Goal: Find specific page/section: Find specific page/section

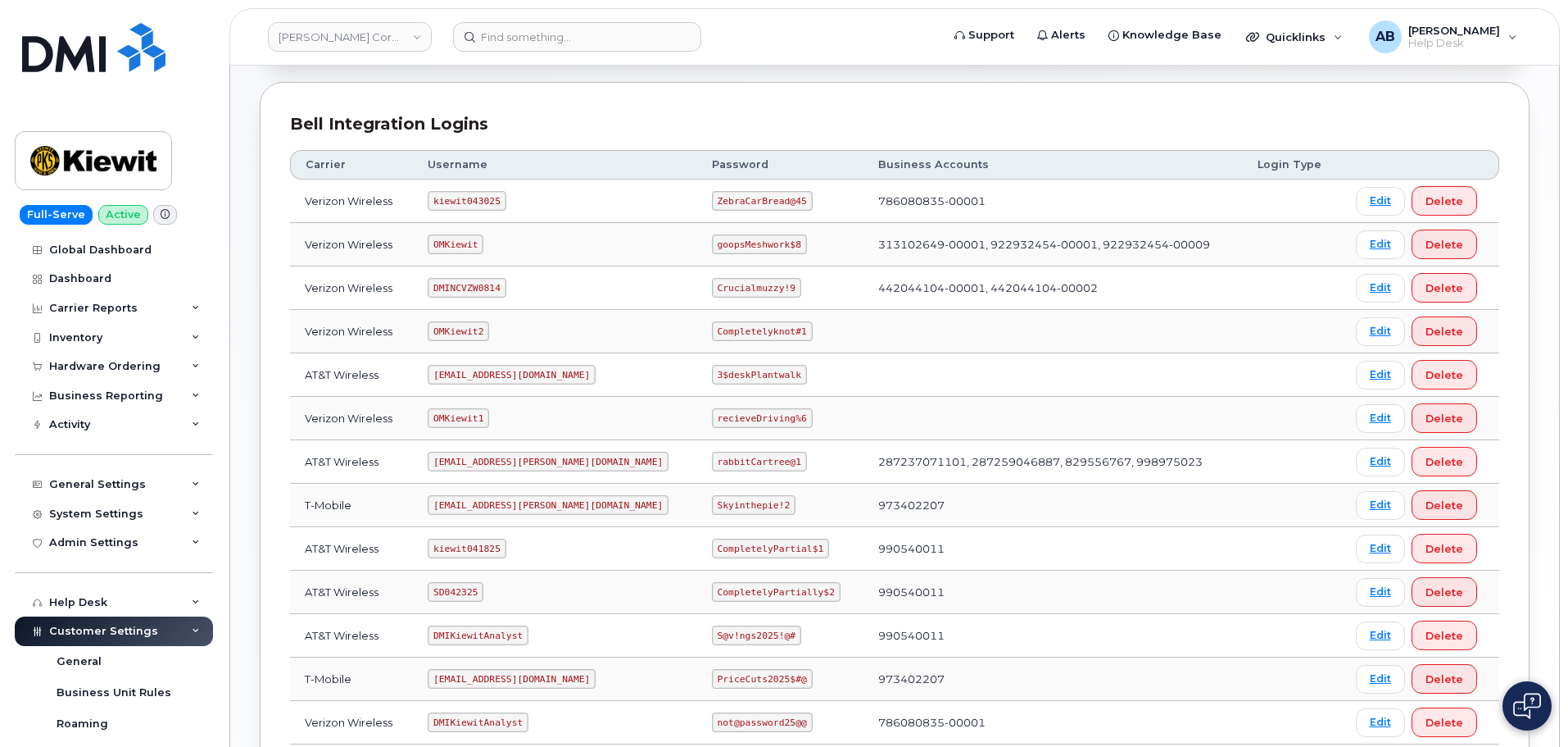
scroll to position [328, 0]
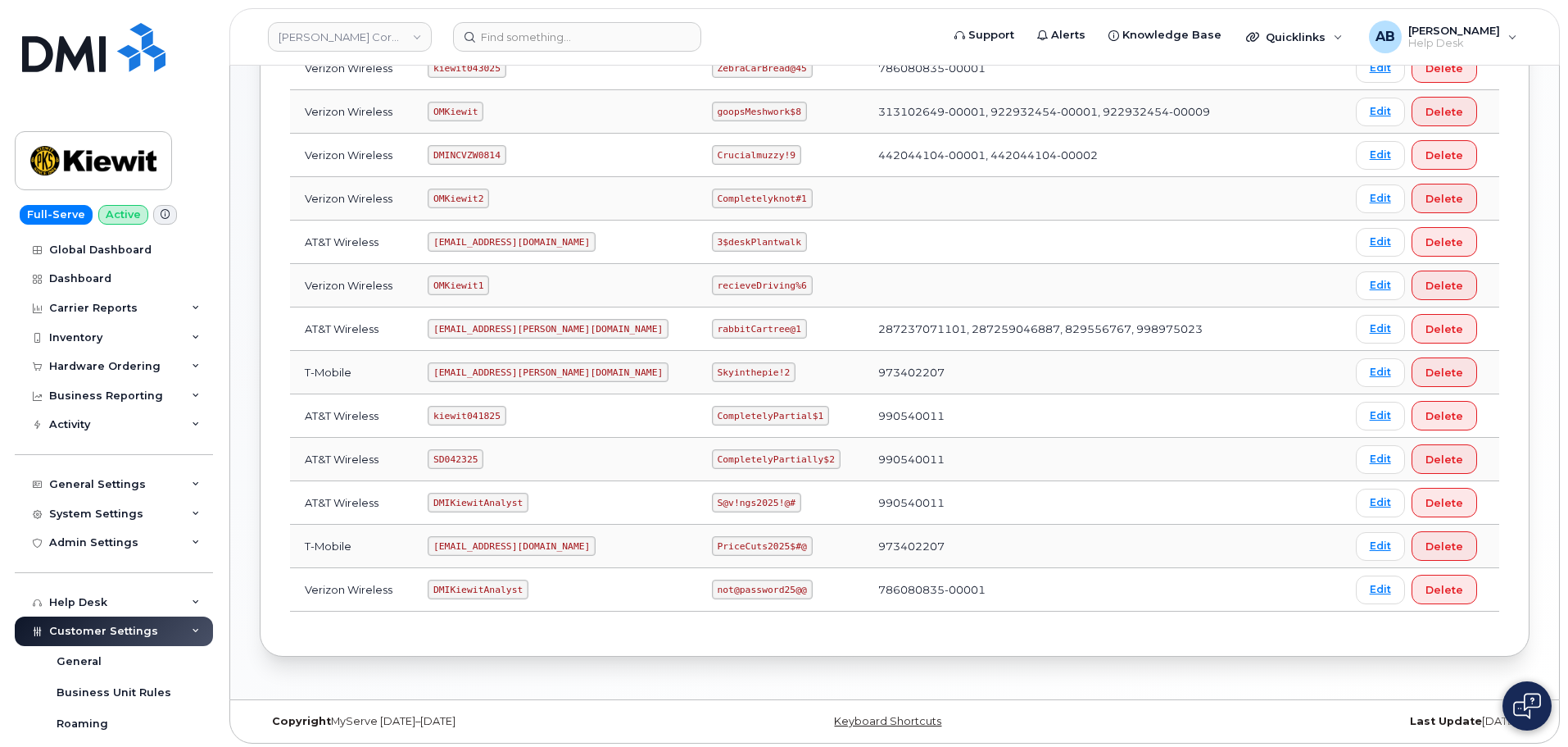
click at [478, 591] on code "DMIKiewitAnalyst" at bounding box center [478, 589] width 101 height 20
copy code "DMIKiewitAnalyst"
click at [712, 582] on code "not@password25@@" at bounding box center [762, 589] width 101 height 20
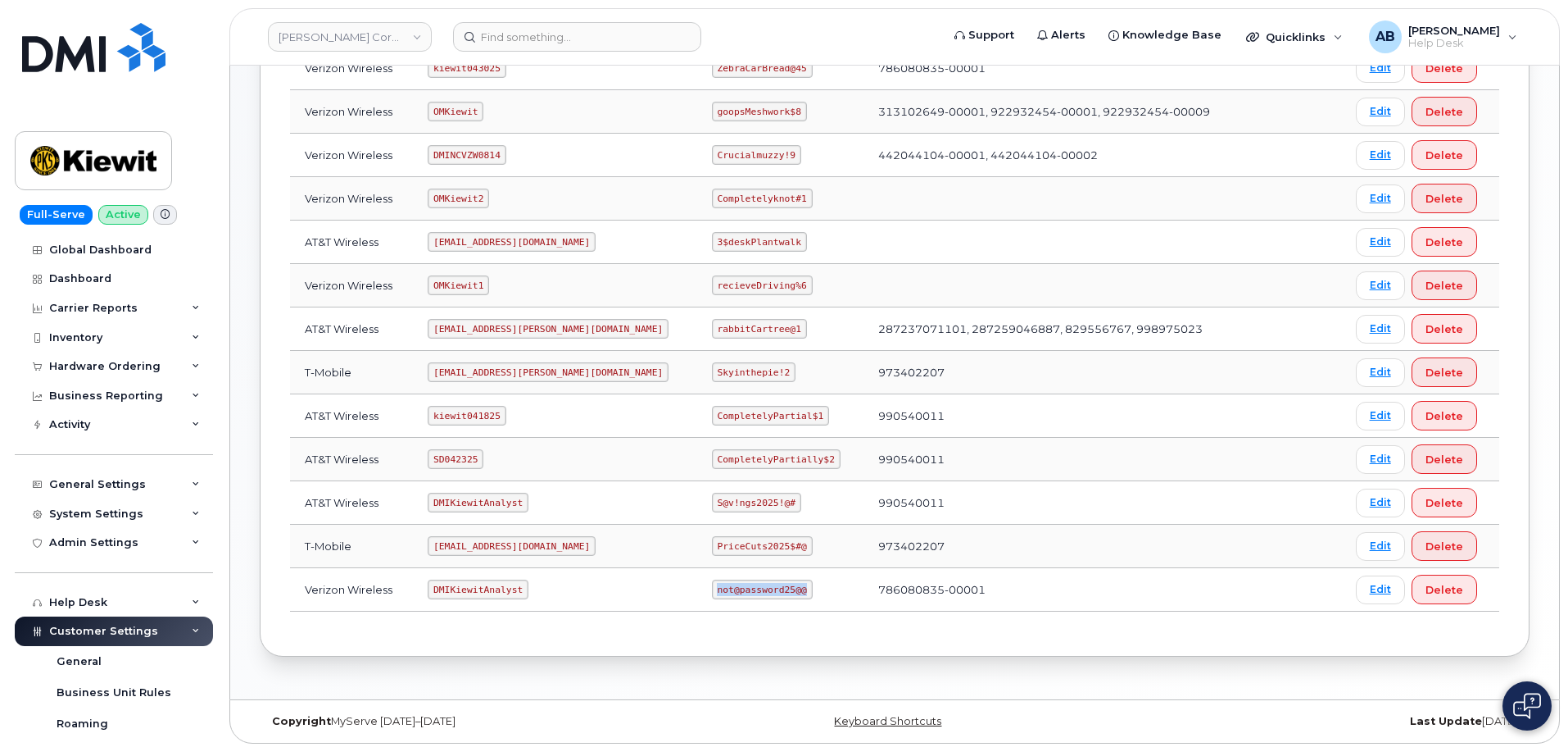
click at [712, 582] on code "not@password25@@" at bounding box center [762, 589] width 101 height 20
copy code "not@password25@@"
click at [631, 335] on td "ms-kiewit@dminc.com" at bounding box center [555, 329] width 285 height 43
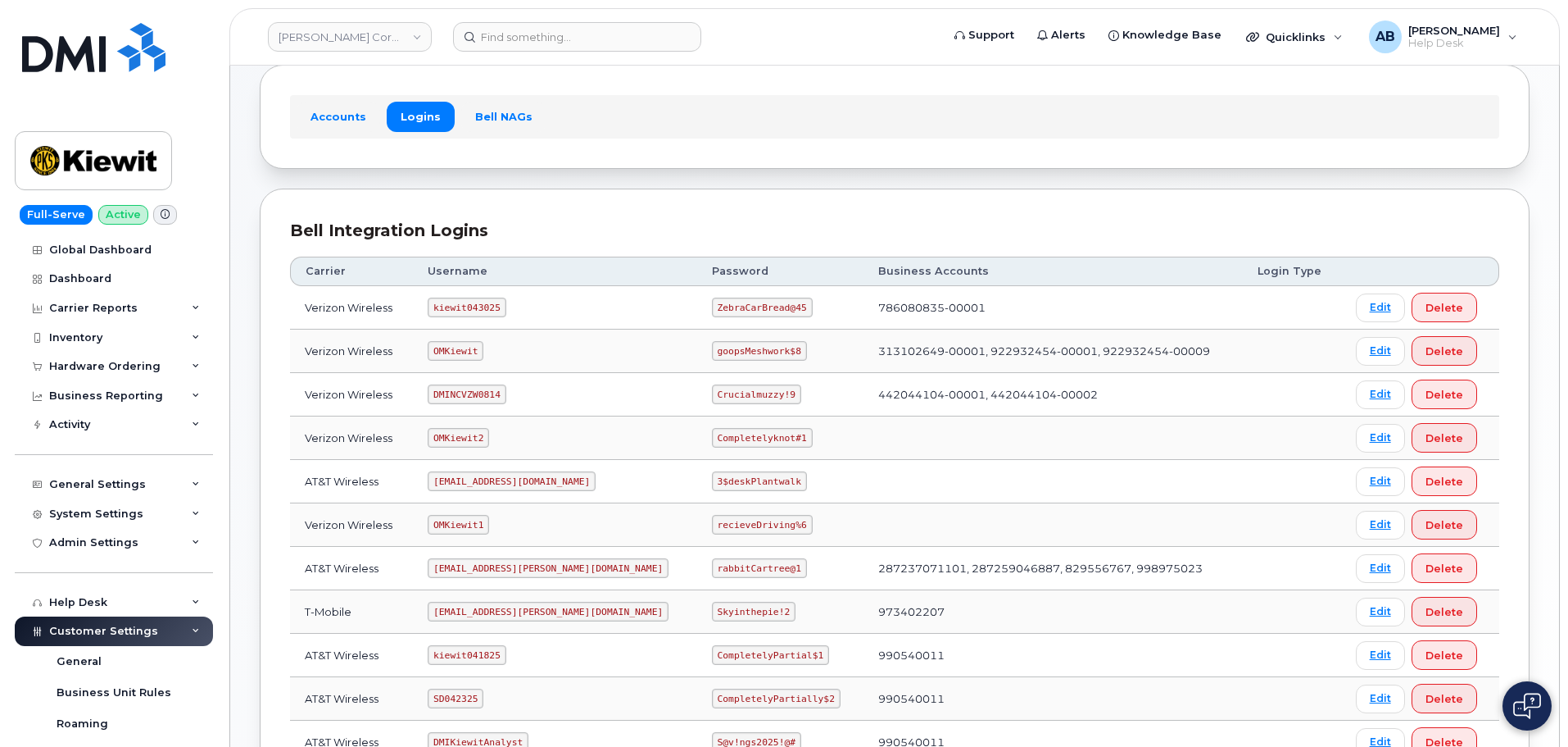
scroll to position [82, 0]
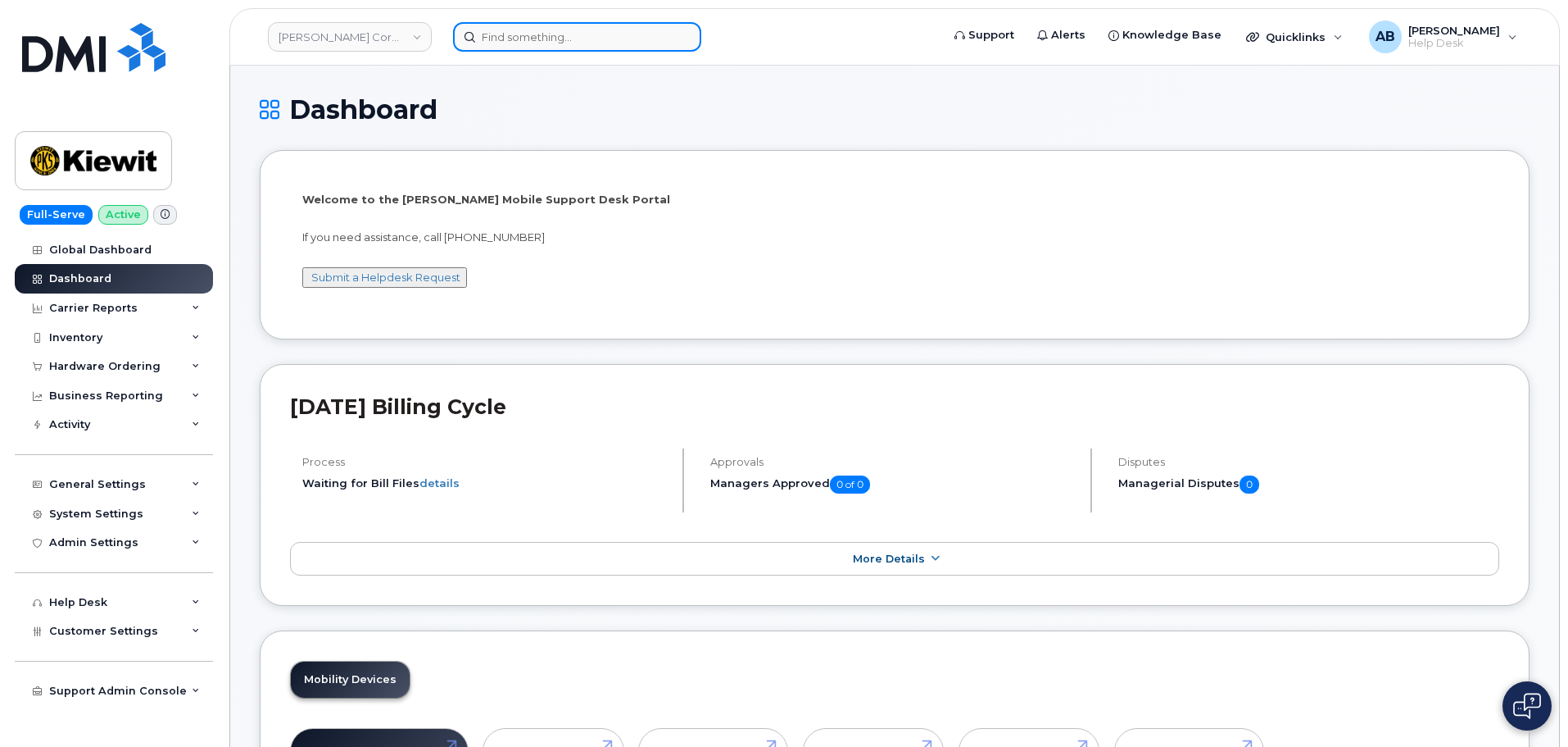
click at [558, 27] on input at bounding box center [577, 36] width 248 height 29
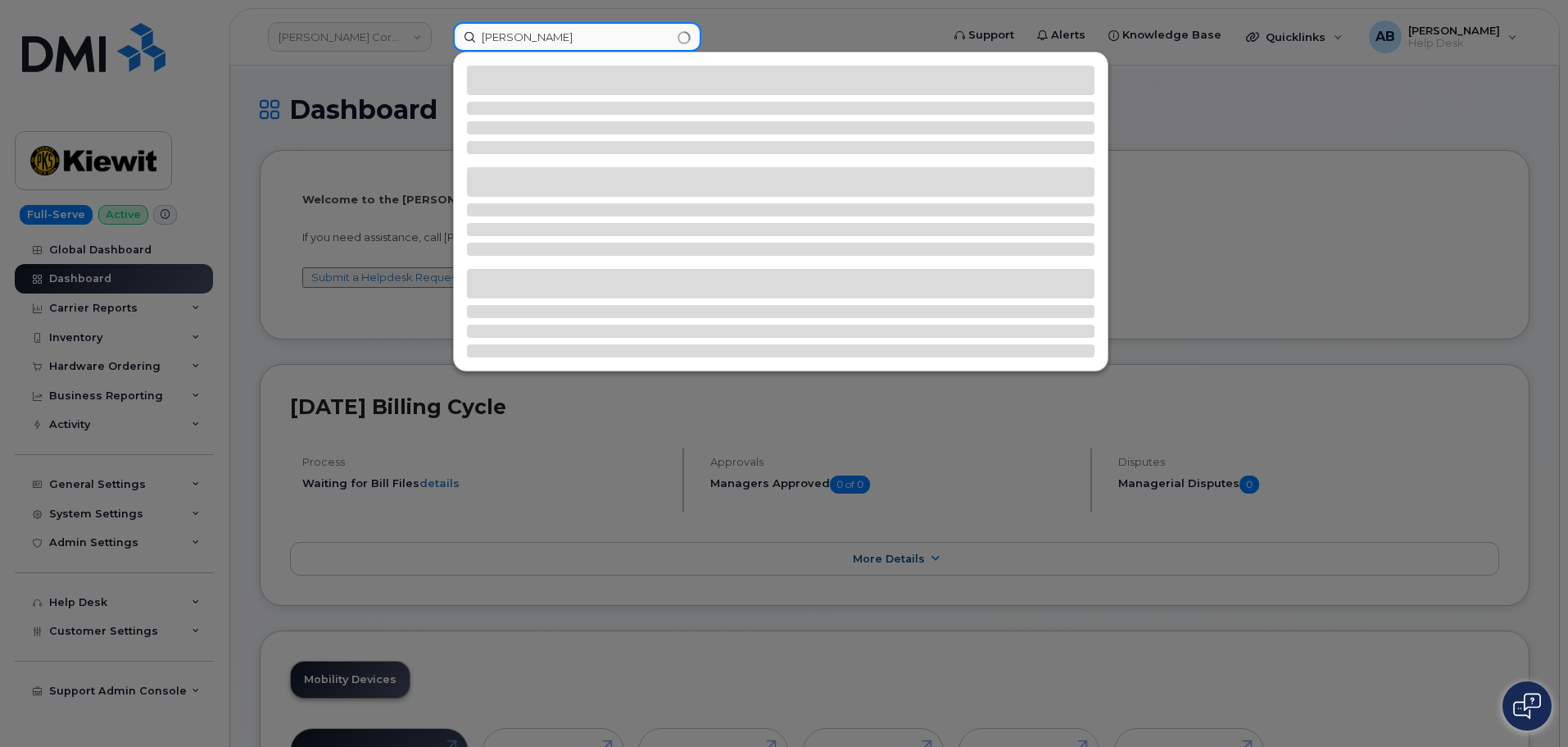
type input "[PERSON_NAME]"
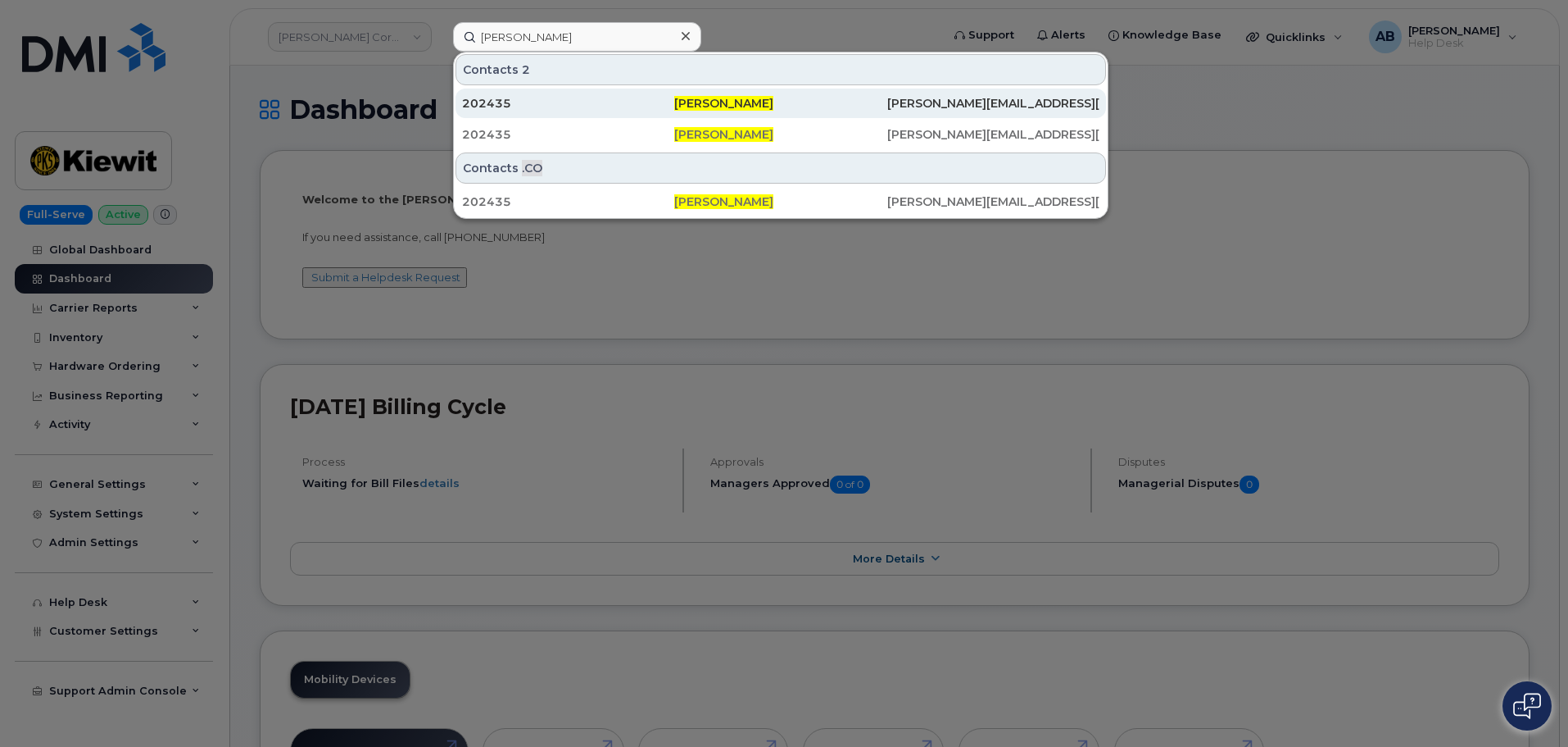
click at [647, 106] on div "202435" at bounding box center [568, 103] width 212 height 16
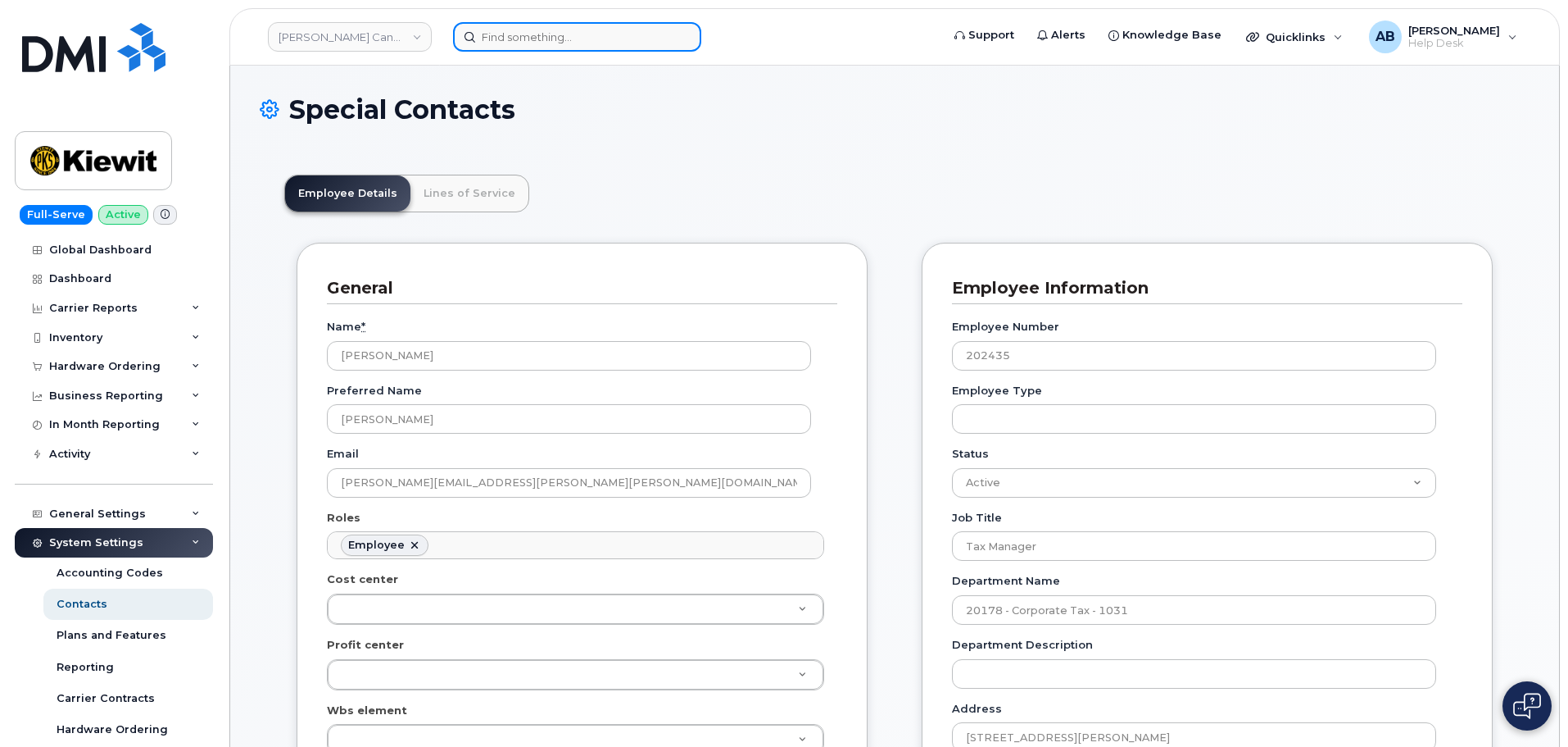
click at [600, 25] on input at bounding box center [577, 36] width 248 height 29
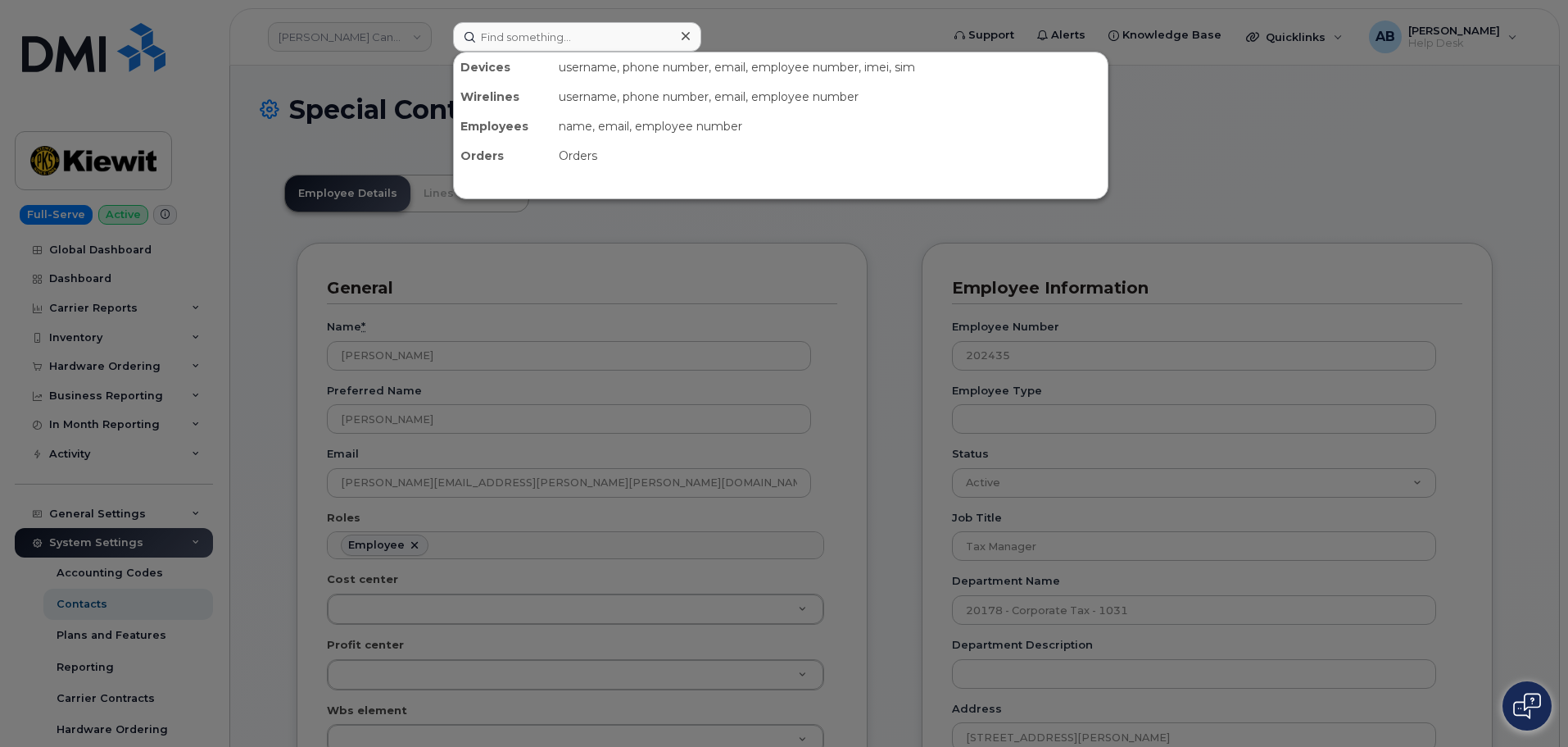
click at [366, 42] on div at bounding box center [784, 374] width 1568 height 747
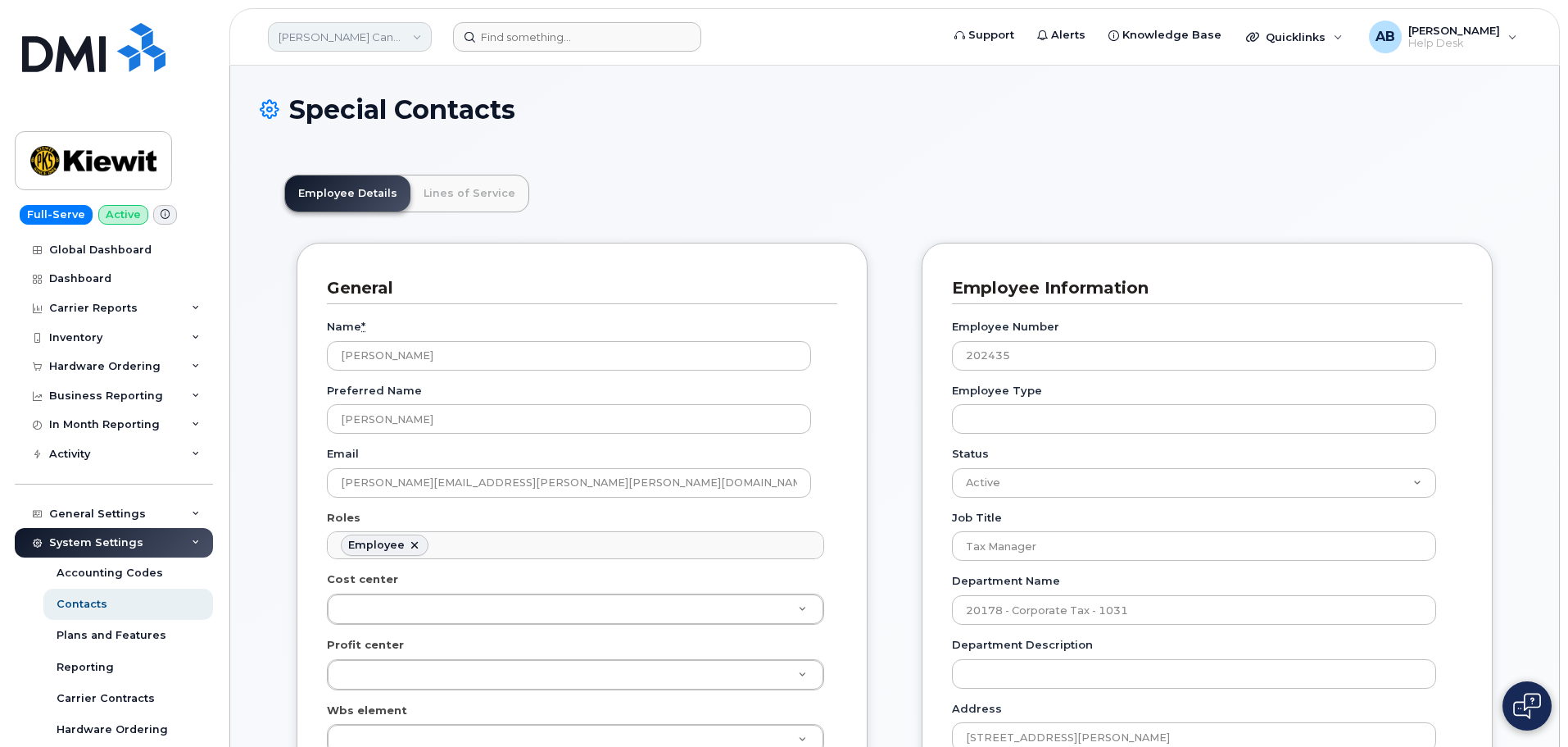
click at [397, 31] on link "Kiewit Canada Inc" at bounding box center [350, 36] width 164 height 29
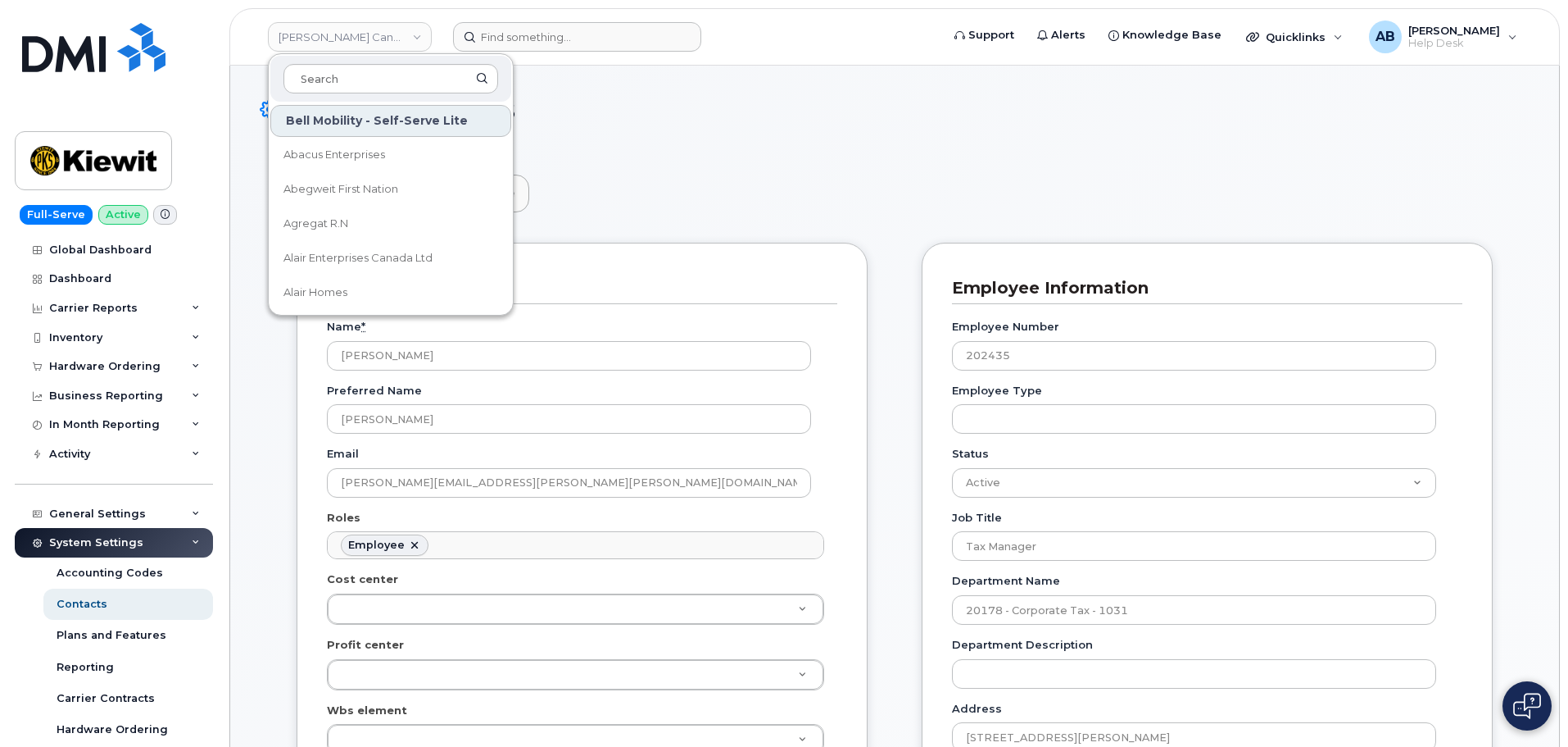
click at [630, 186] on header "Employee Details Lines of Service" at bounding box center [895, 193] width 1221 height 38
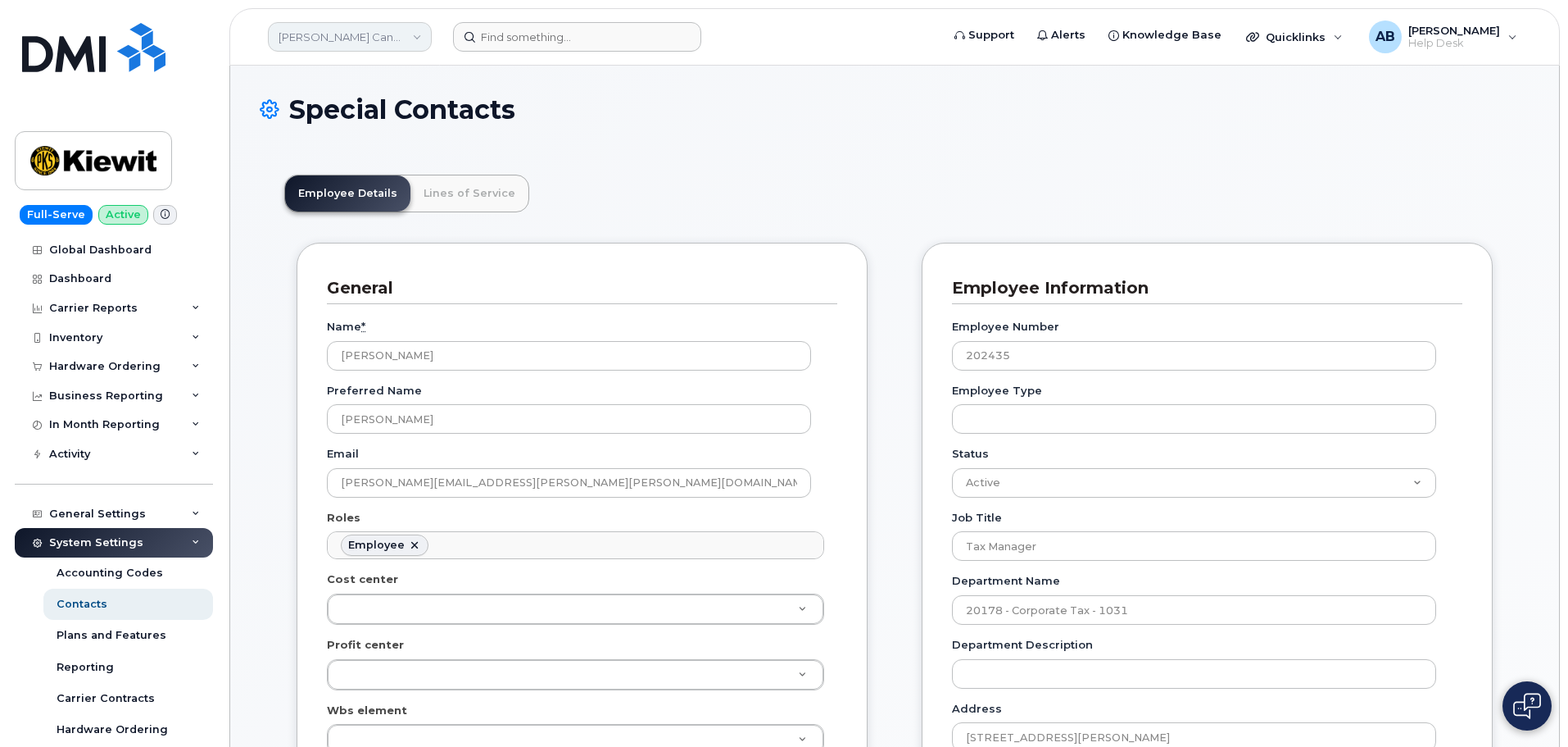
click at [353, 43] on link "Kiewit Canada Inc" at bounding box center [350, 36] width 164 height 29
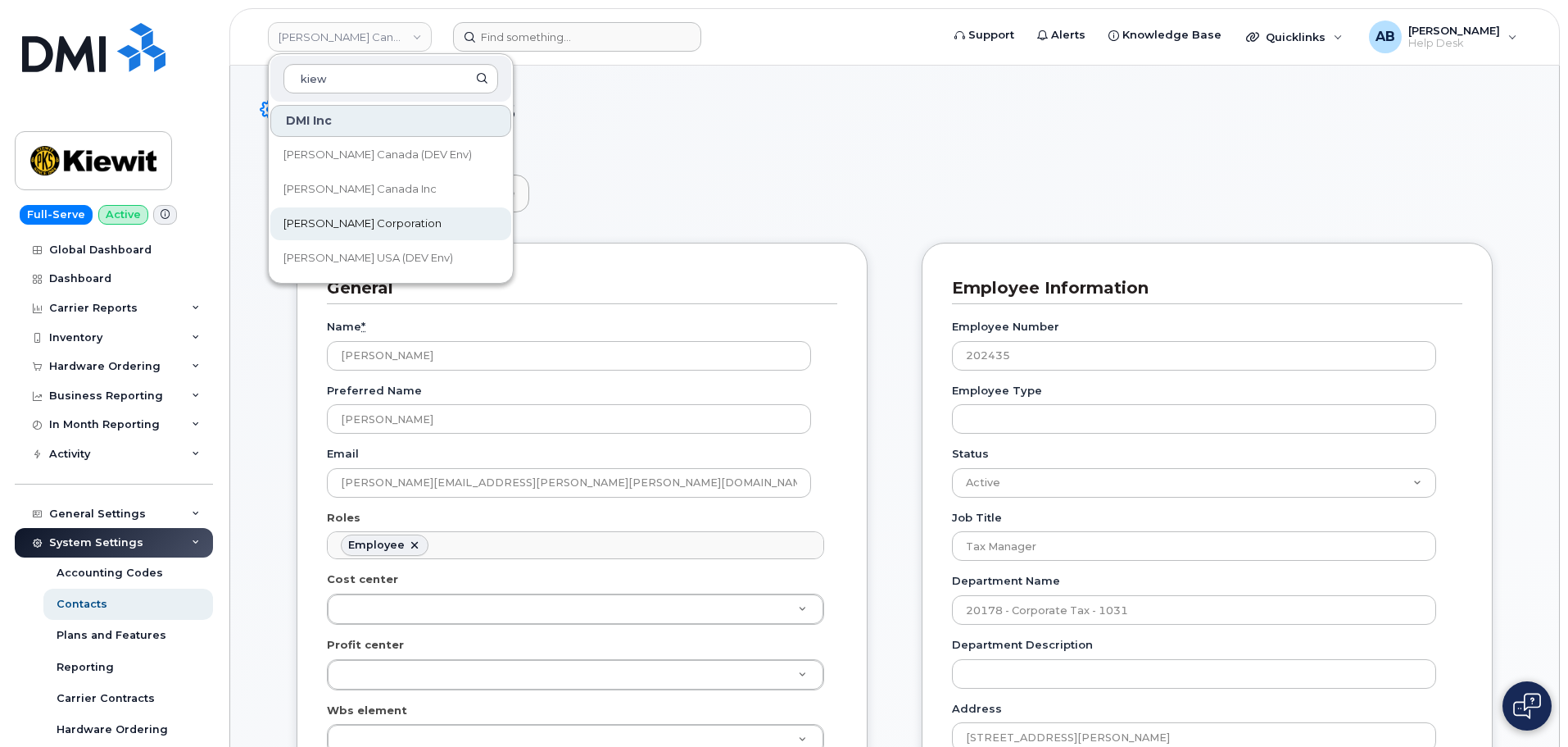
type input "kiew"
click at [366, 225] on span "[PERSON_NAME] Corporation" at bounding box center [363, 224] width 158 height 16
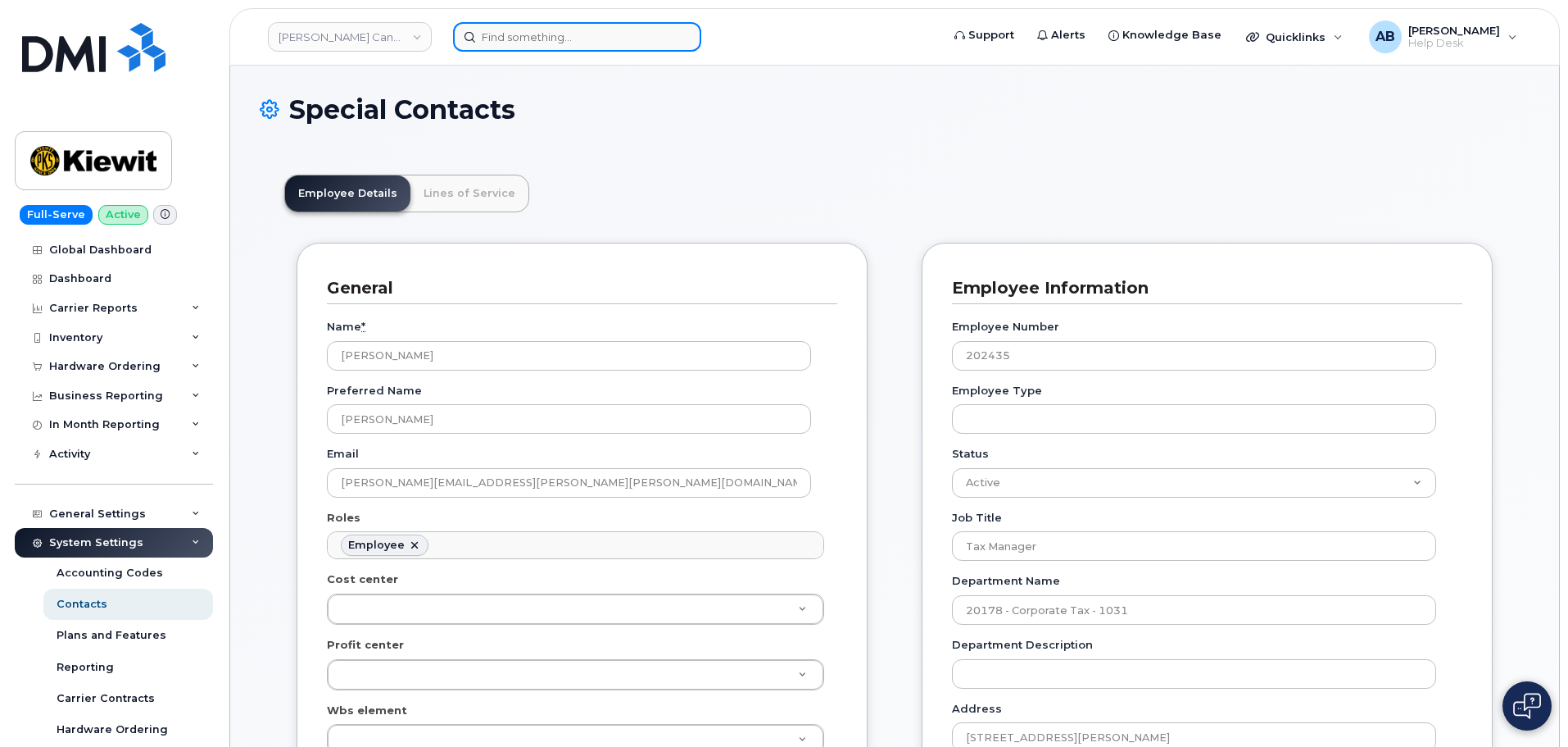
click at [492, 35] on input at bounding box center [577, 36] width 248 height 29
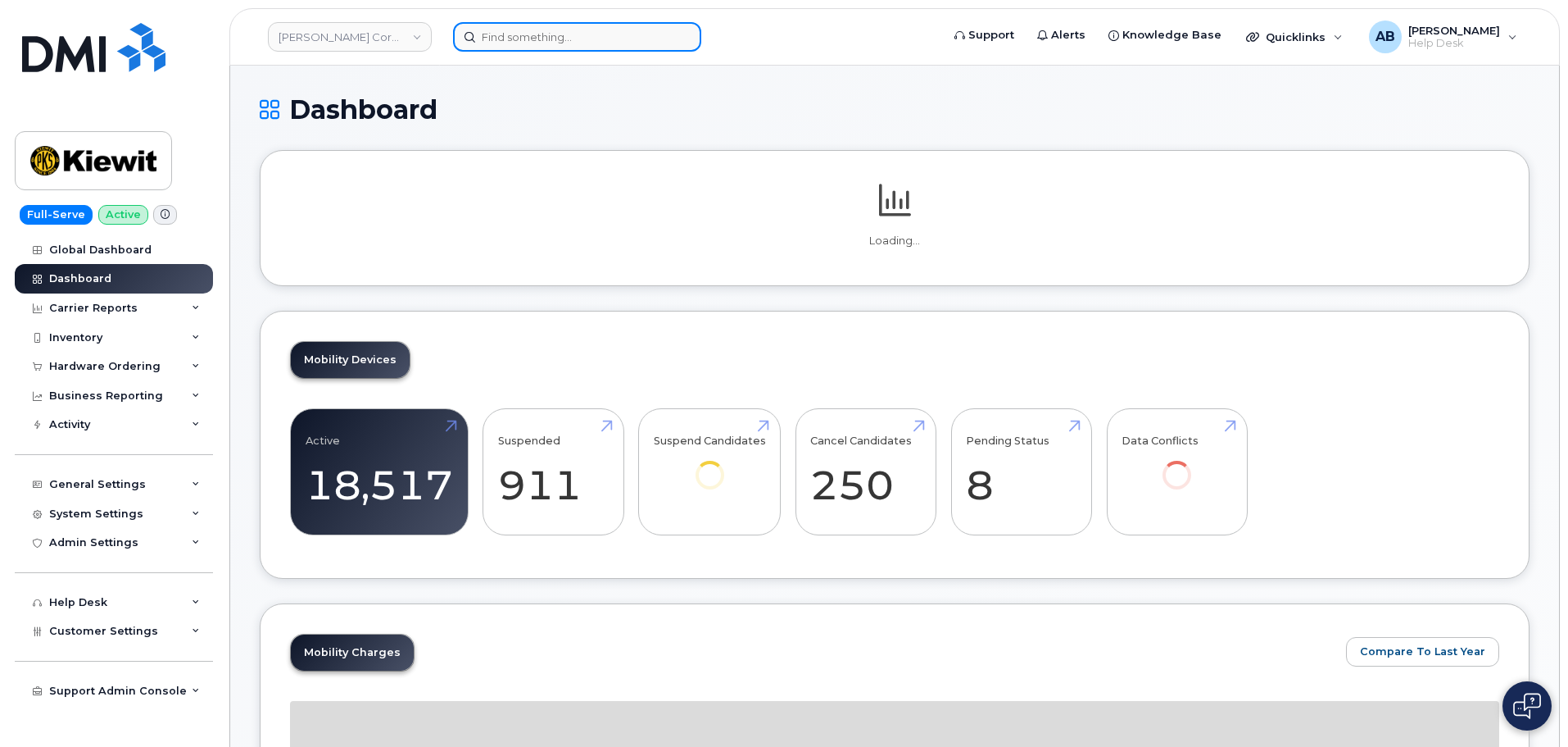
click at [503, 42] on input at bounding box center [577, 36] width 248 height 29
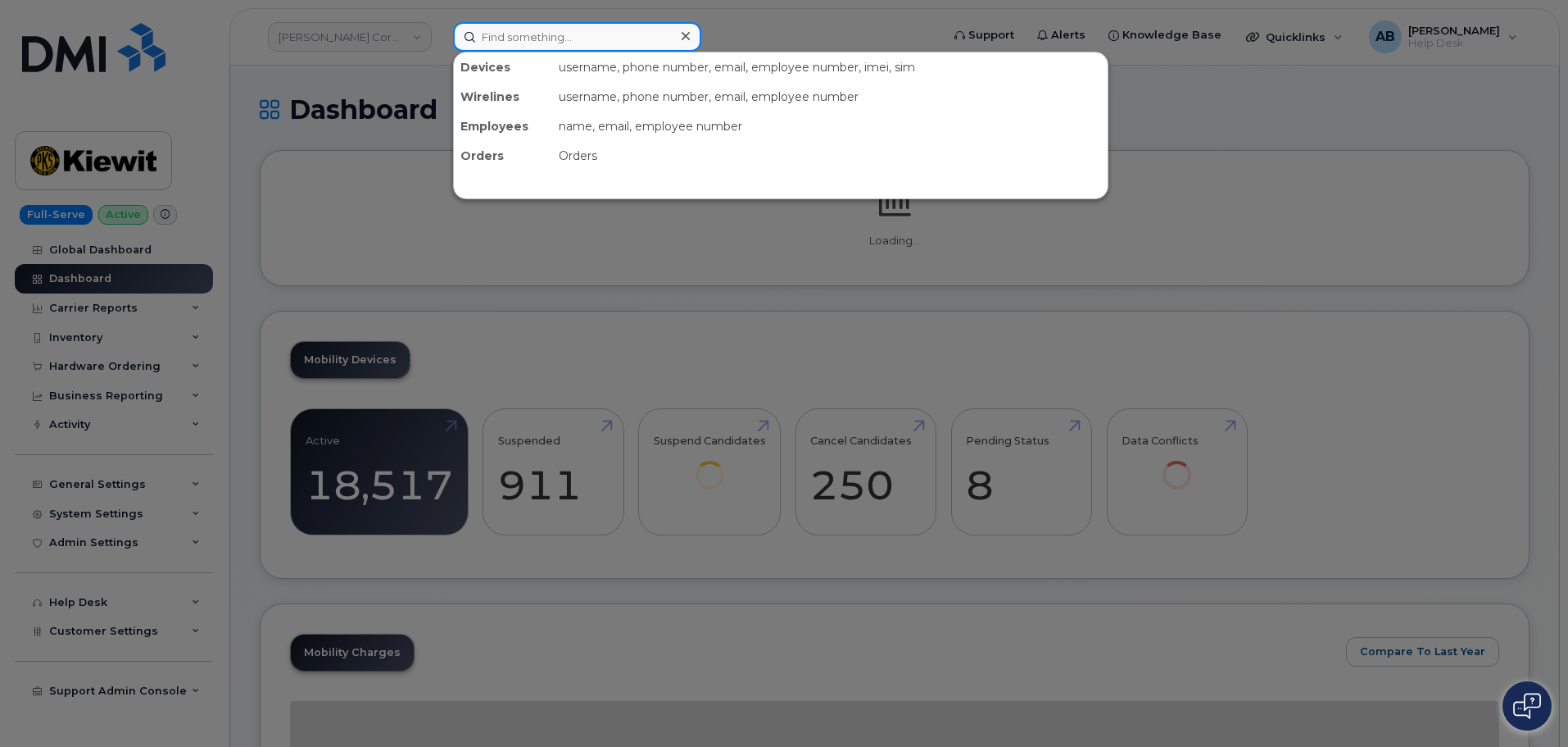
paste input "5313657259"
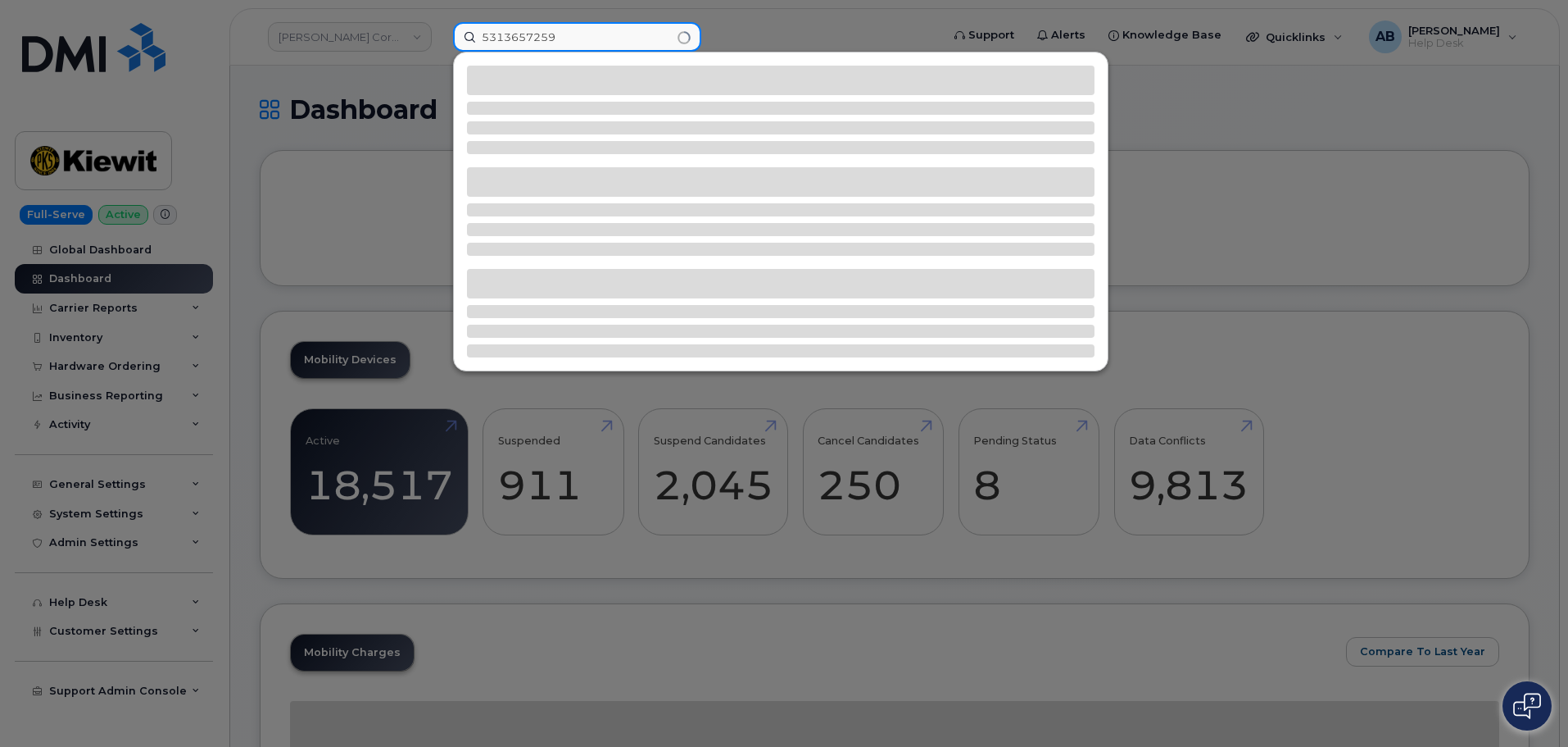
type input "5313657259"
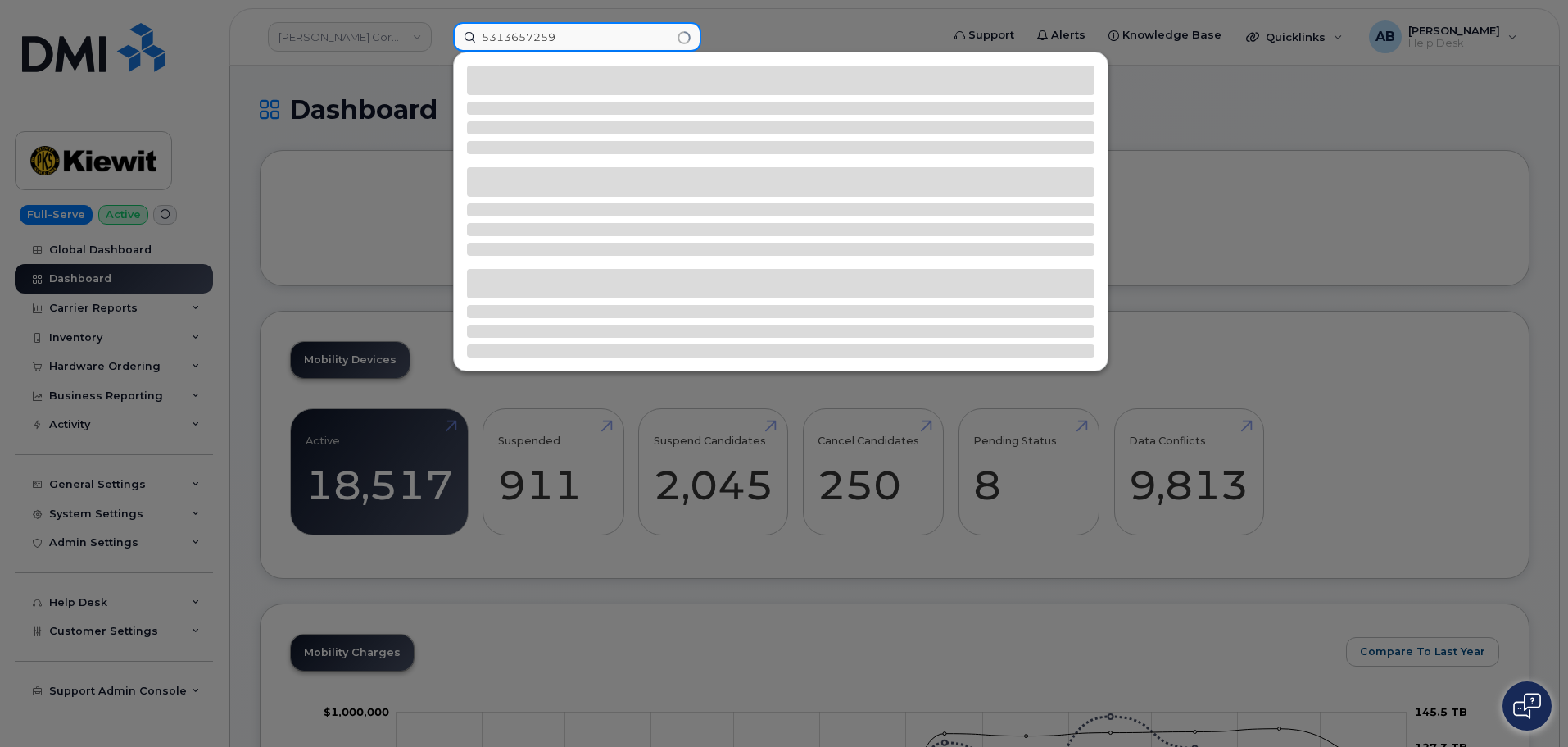
drag, startPoint x: 603, startPoint y: 39, endPoint x: 504, endPoint y: 41, distance: 99.0
click at [487, 35] on input "5313657259" at bounding box center [577, 36] width 248 height 29
click at [605, 54] on div at bounding box center [780, 211] width 653 height 318
drag, startPoint x: 598, startPoint y: 41, endPoint x: 461, endPoint y: 39, distance: 137.0
click at [461, 39] on input "5313657259" at bounding box center [577, 36] width 248 height 29
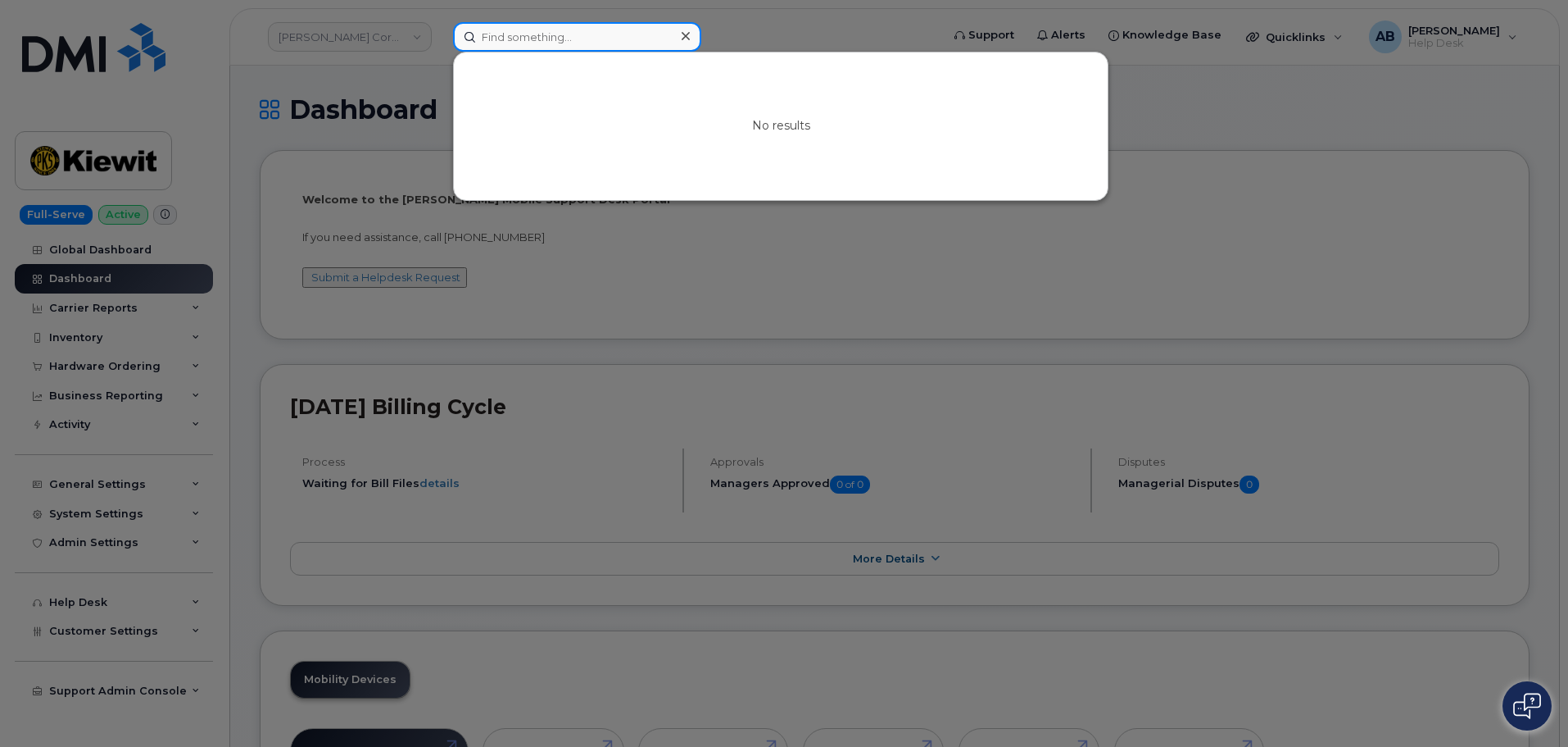
paste input "7209859433"
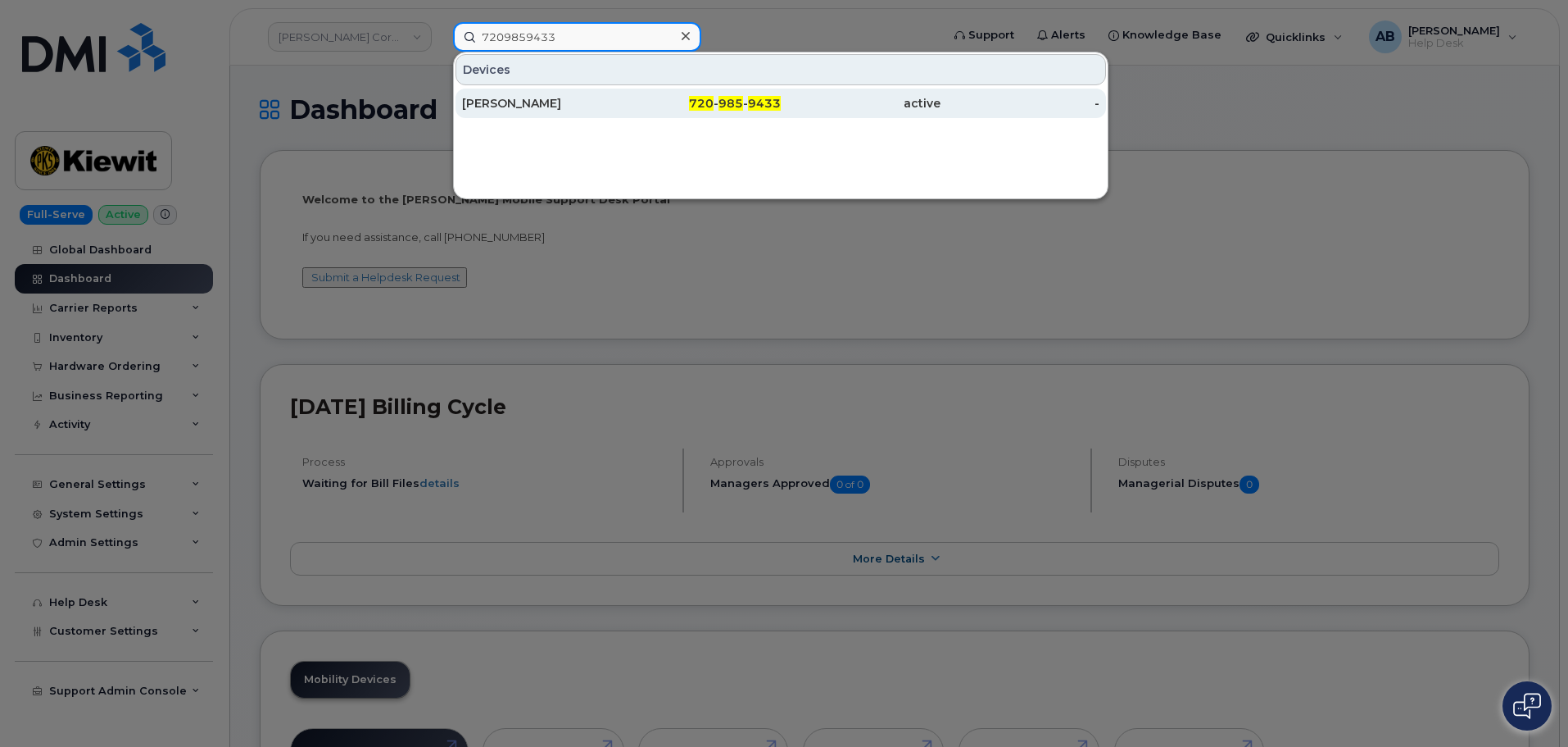
type input "7209859433"
click at [813, 108] on div "active" at bounding box center [860, 103] width 159 height 16
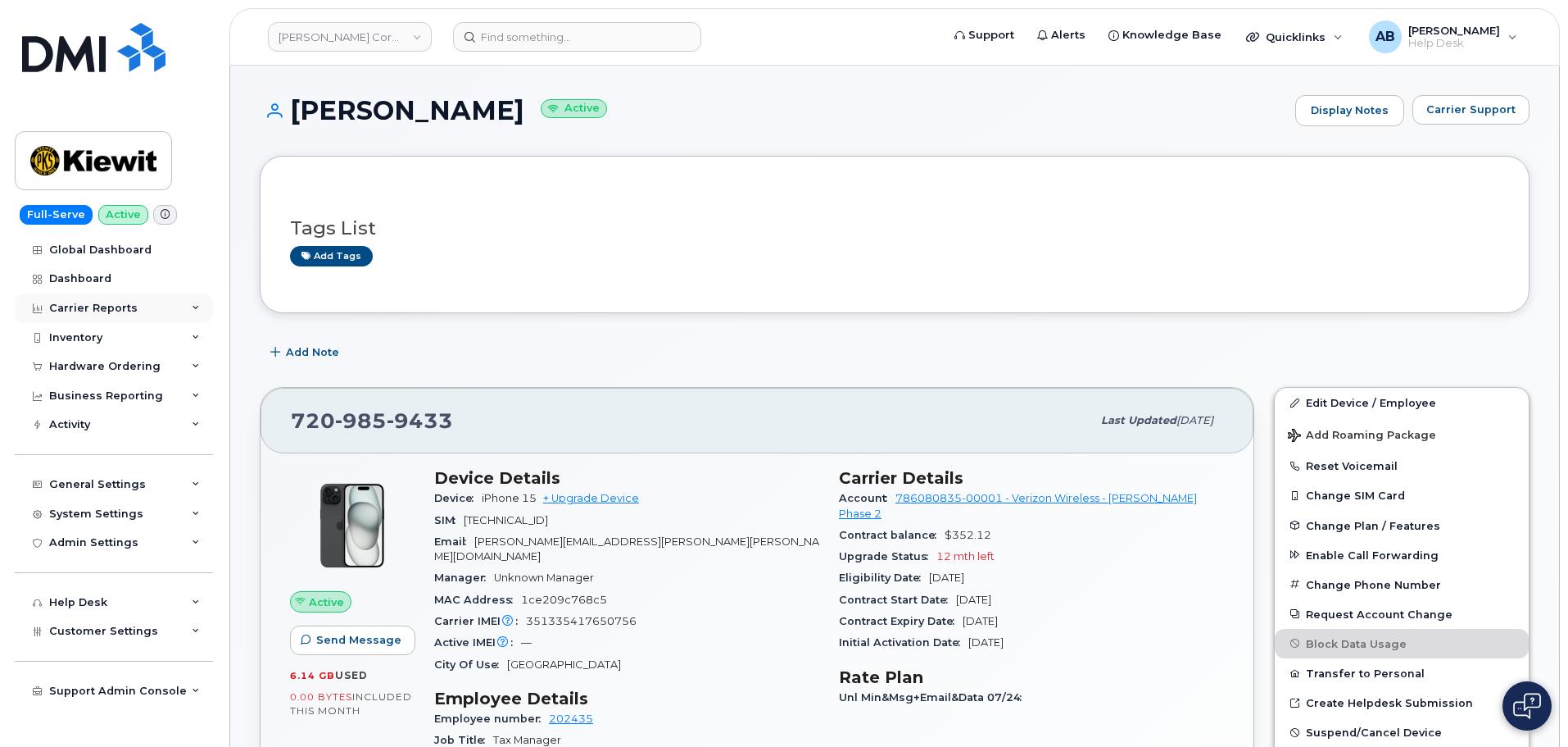
click at [102, 300] on div "Carrier Reports" at bounding box center [114, 307] width 198 height 29
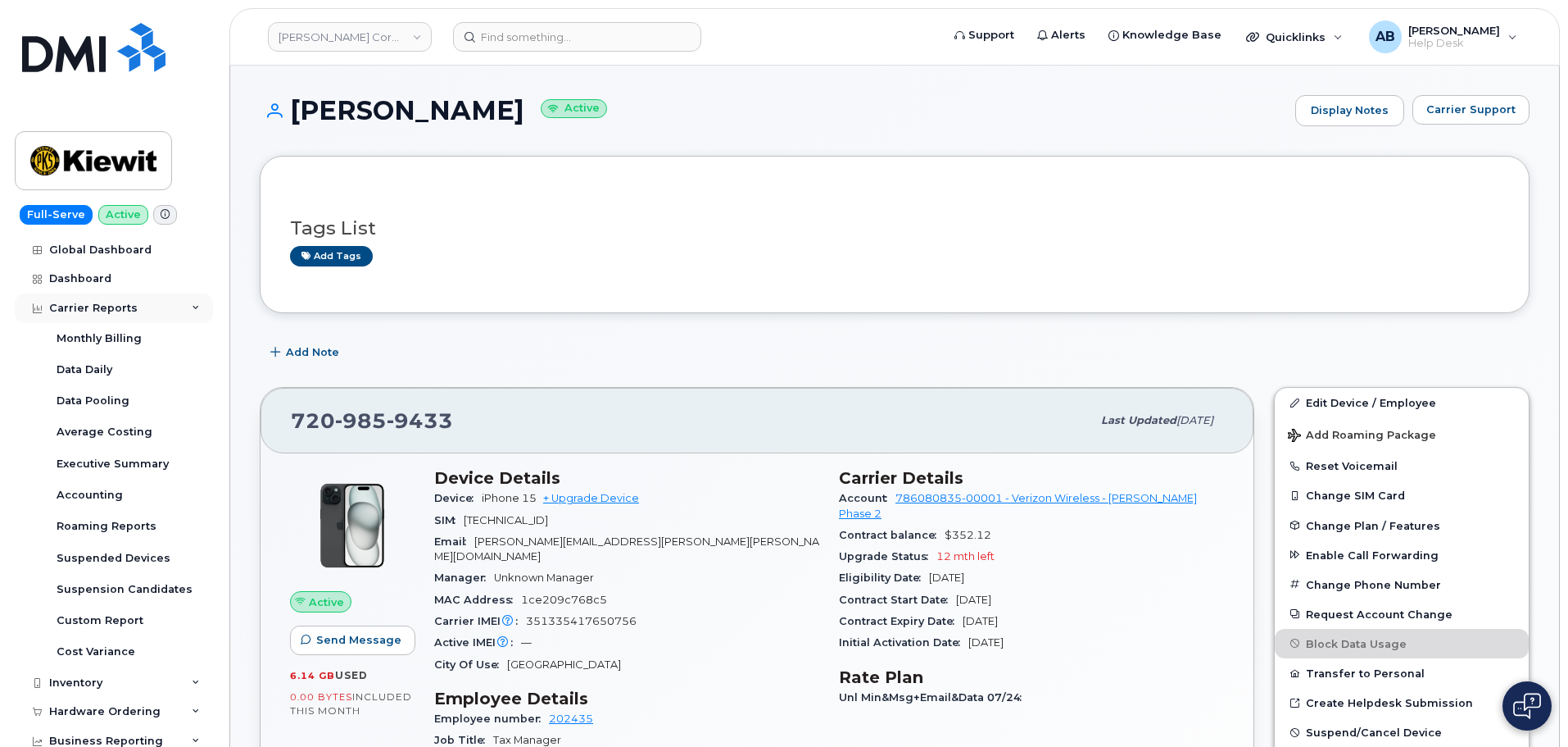
click at [103, 300] on div "Carrier Reports" at bounding box center [114, 307] width 198 height 29
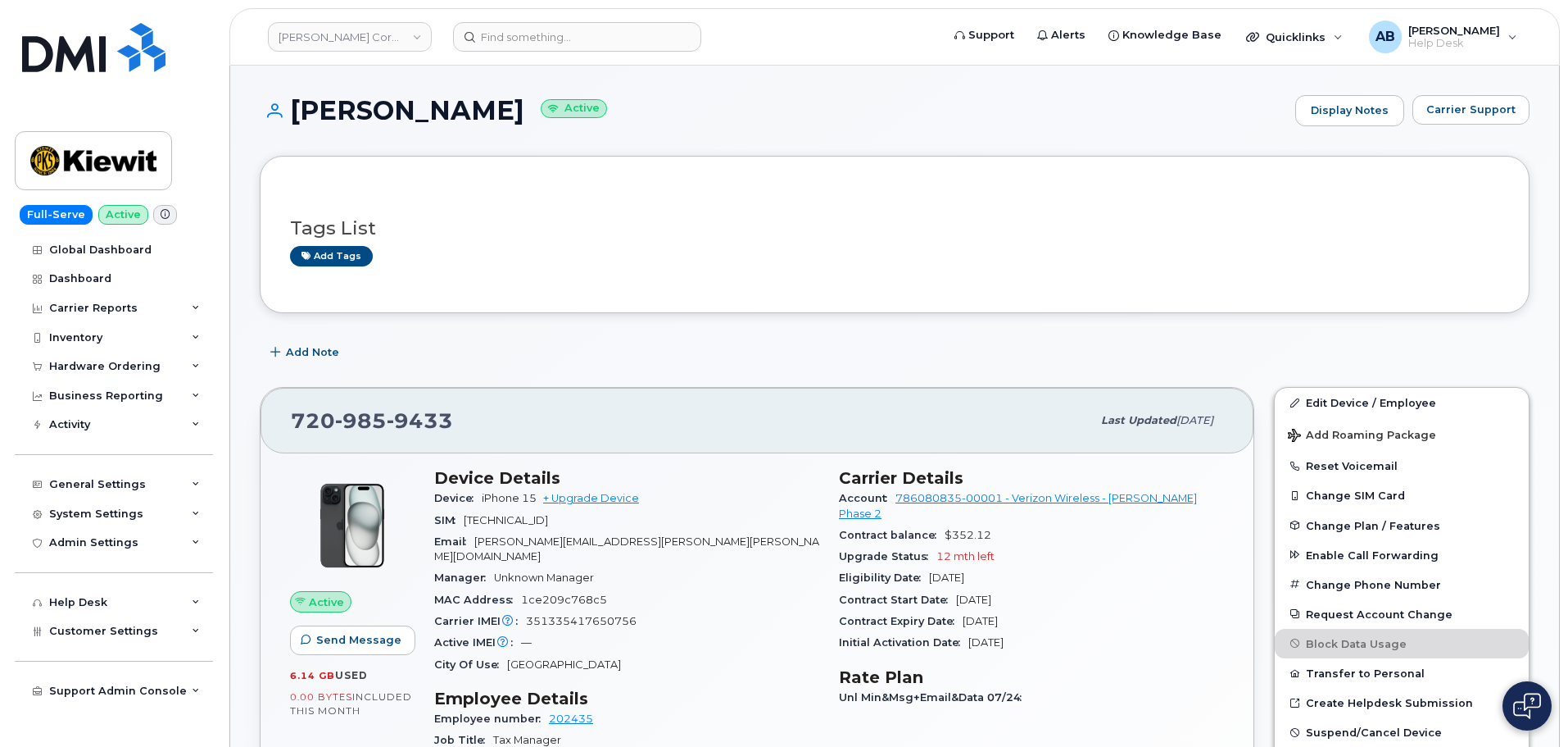
click at [1465, 105] on span "Carrier Support" at bounding box center [1471, 109] width 90 height 16
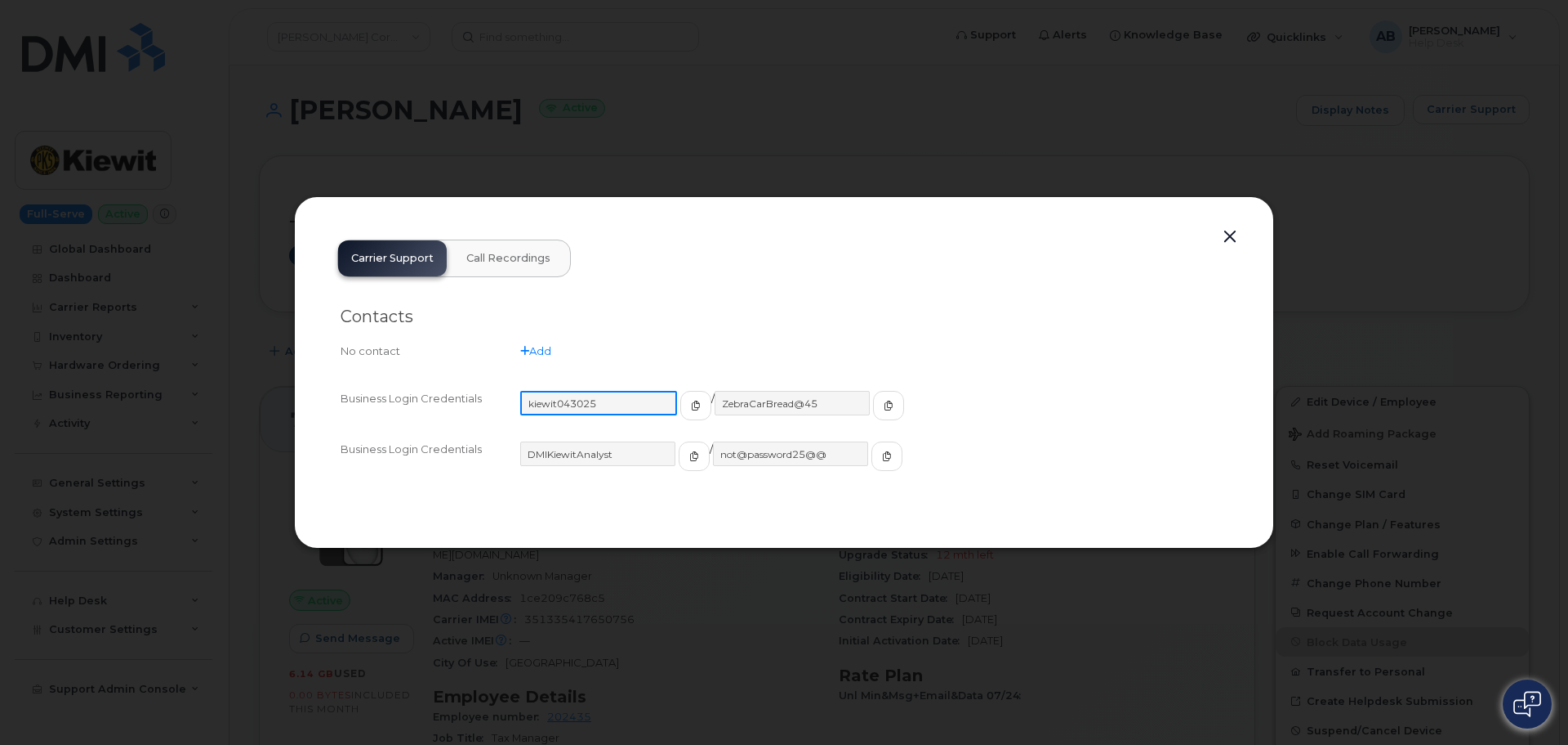
drag, startPoint x: 606, startPoint y: 405, endPoint x: 527, endPoint y: 411, distance: 79.2
click at [527, 411] on input "kiewit043025" at bounding box center [598, 403] width 157 height 24
click at [644, 355] on div "Add" at bounding box center [873, 351] width 707 height 16
click at [687, 410] on span "button" at bounding box center [695, 405] width 15 height 15
drag, startPoint x: 846, startPoint y: 406, endPoint x: 1067, endPoint y: 406, distance: 221.0
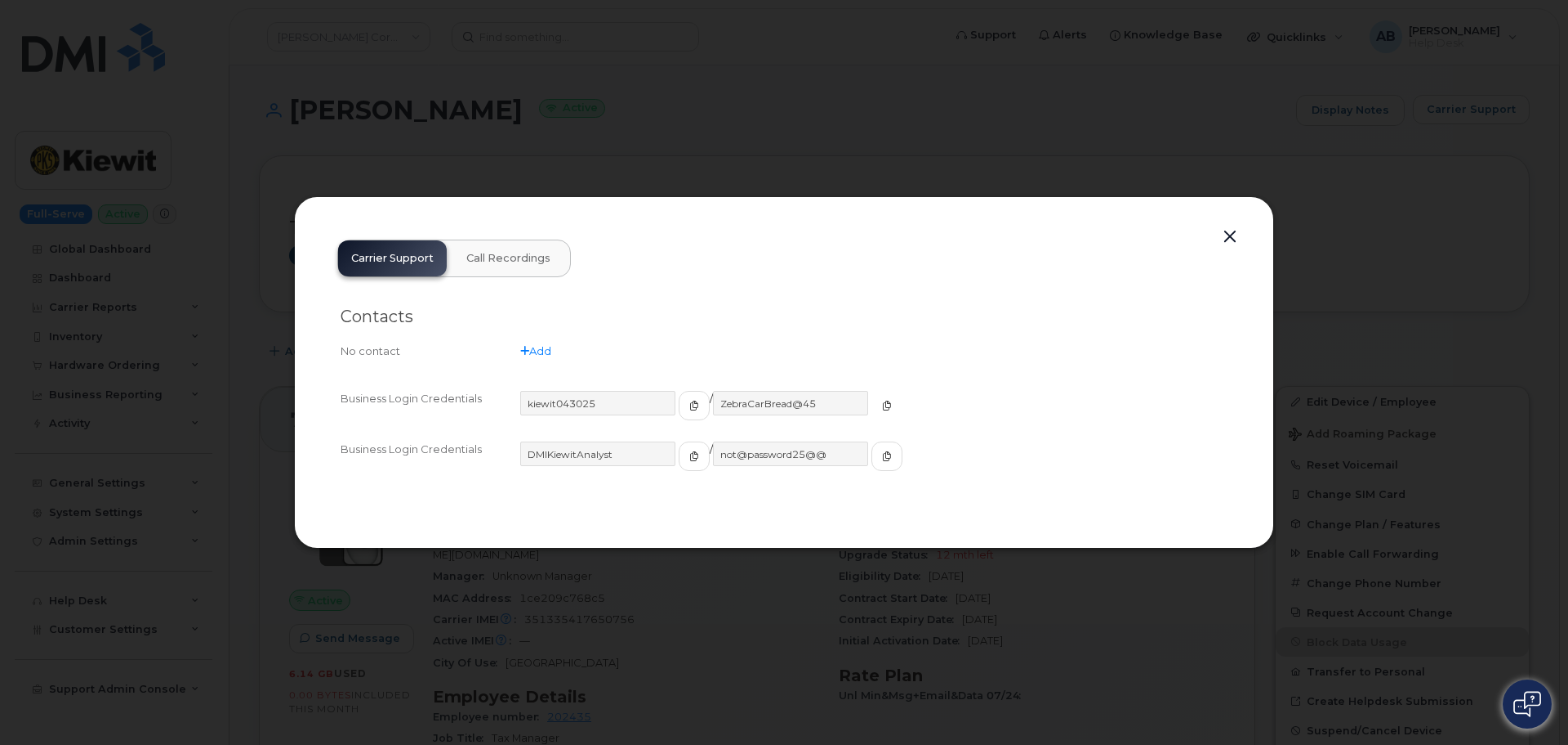
click at [882, 406] on icon "button" at bounding box center [886, 405] width 9 height 9
click at [1231, 237] on button "button" at bounding box center [1231, 237] width 24 height 23
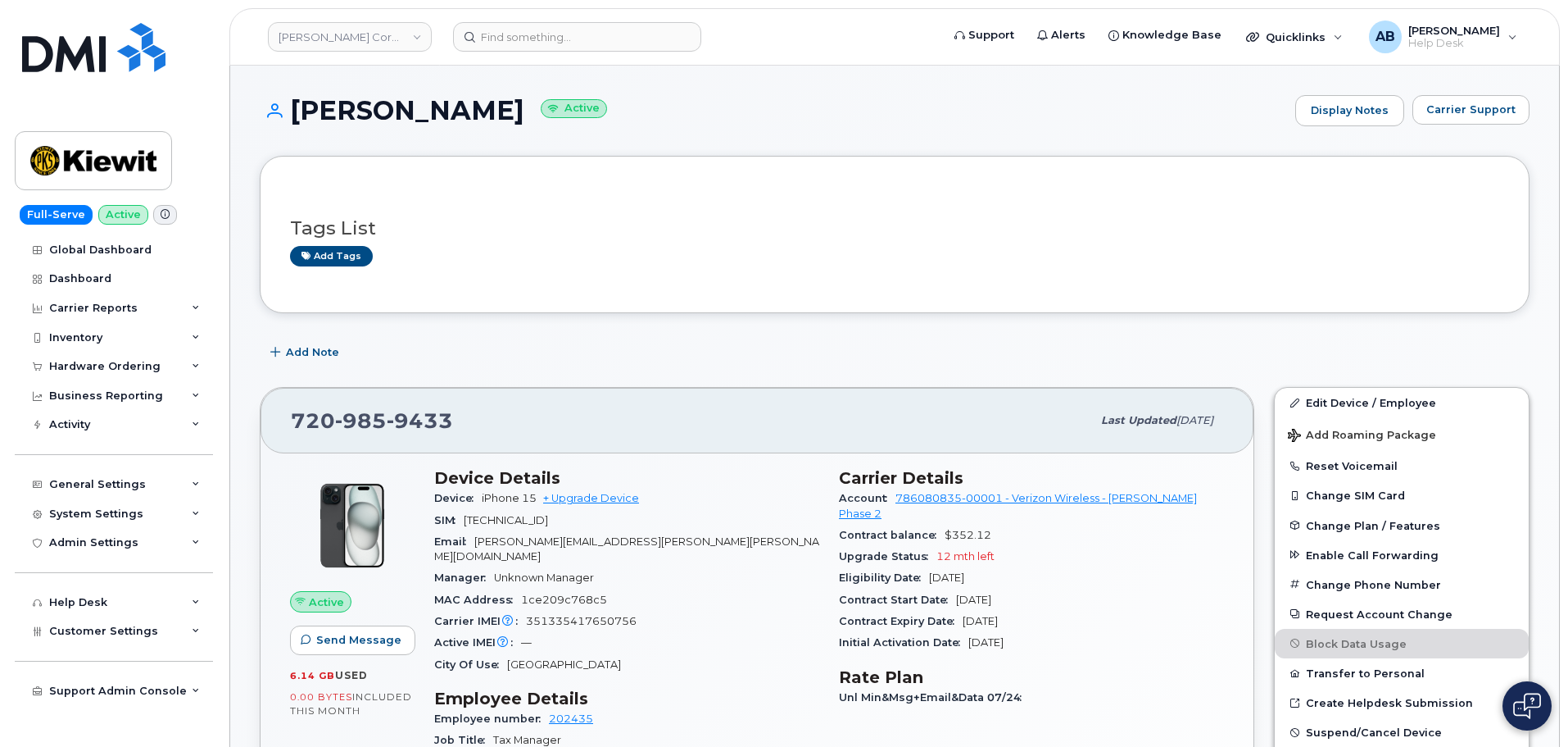
click at [118, 197] on div "Full-Serve Active Global Dashboard Dashboard Carrier Reports Monthly Billing Da…" at bounding box center [110, 374] width 222 height 747
click at [109, 156] on img at bounding box center [93, 160] width 126 height 47
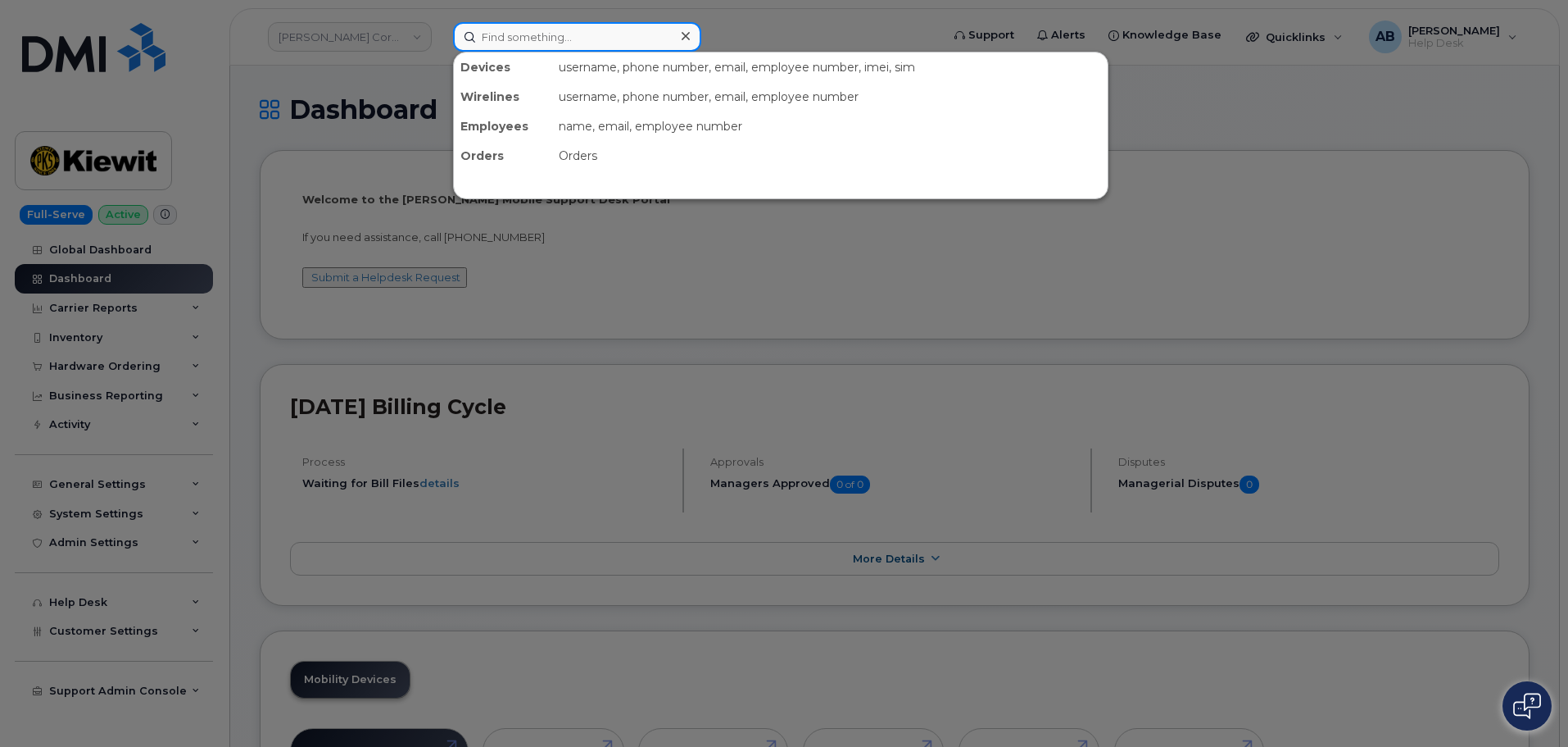
click at [484, 43] on input at bounding box center [577, 36] width 248 height 29
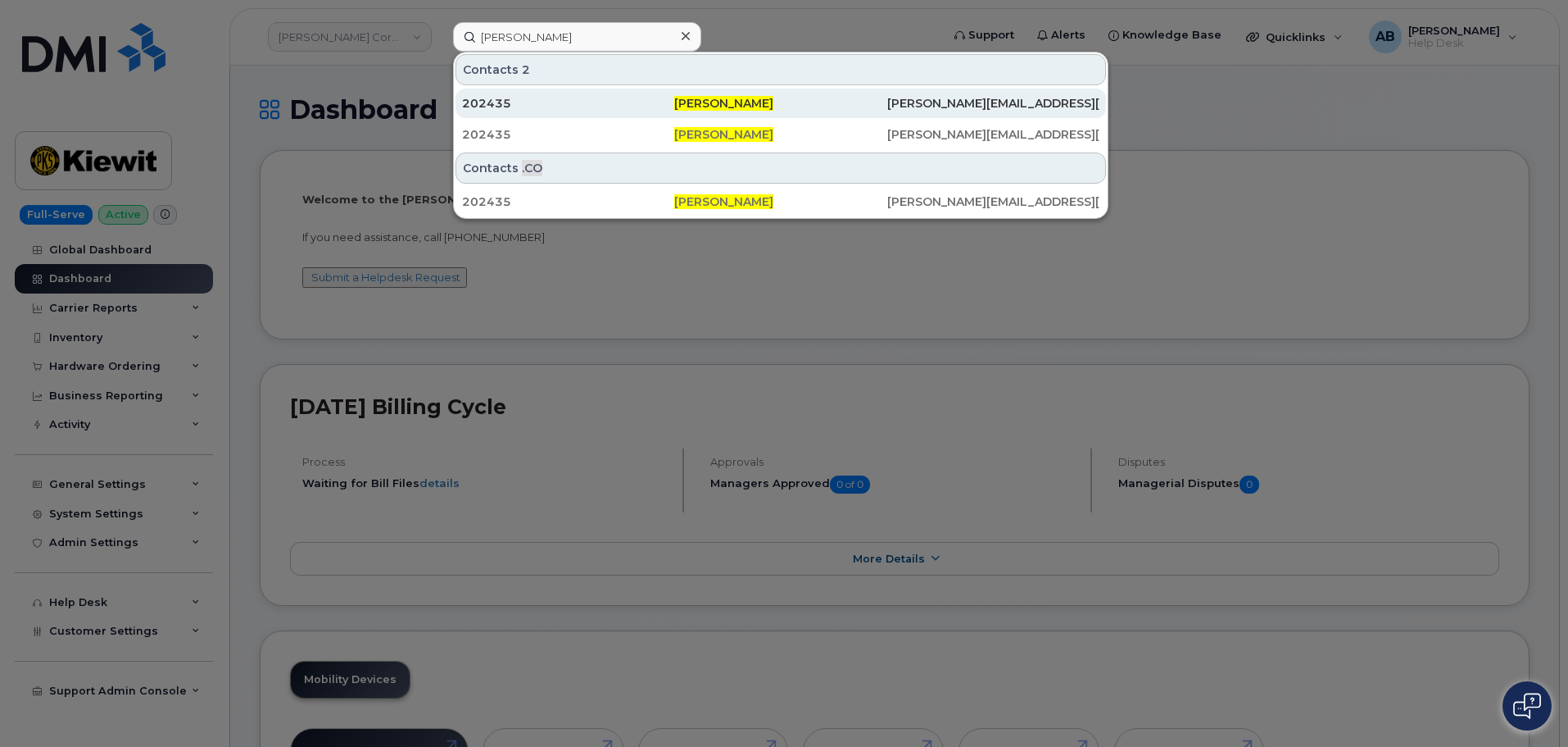
click at [672, 101] on div "202435" at bounding box center [568, 103] width 212 height 16
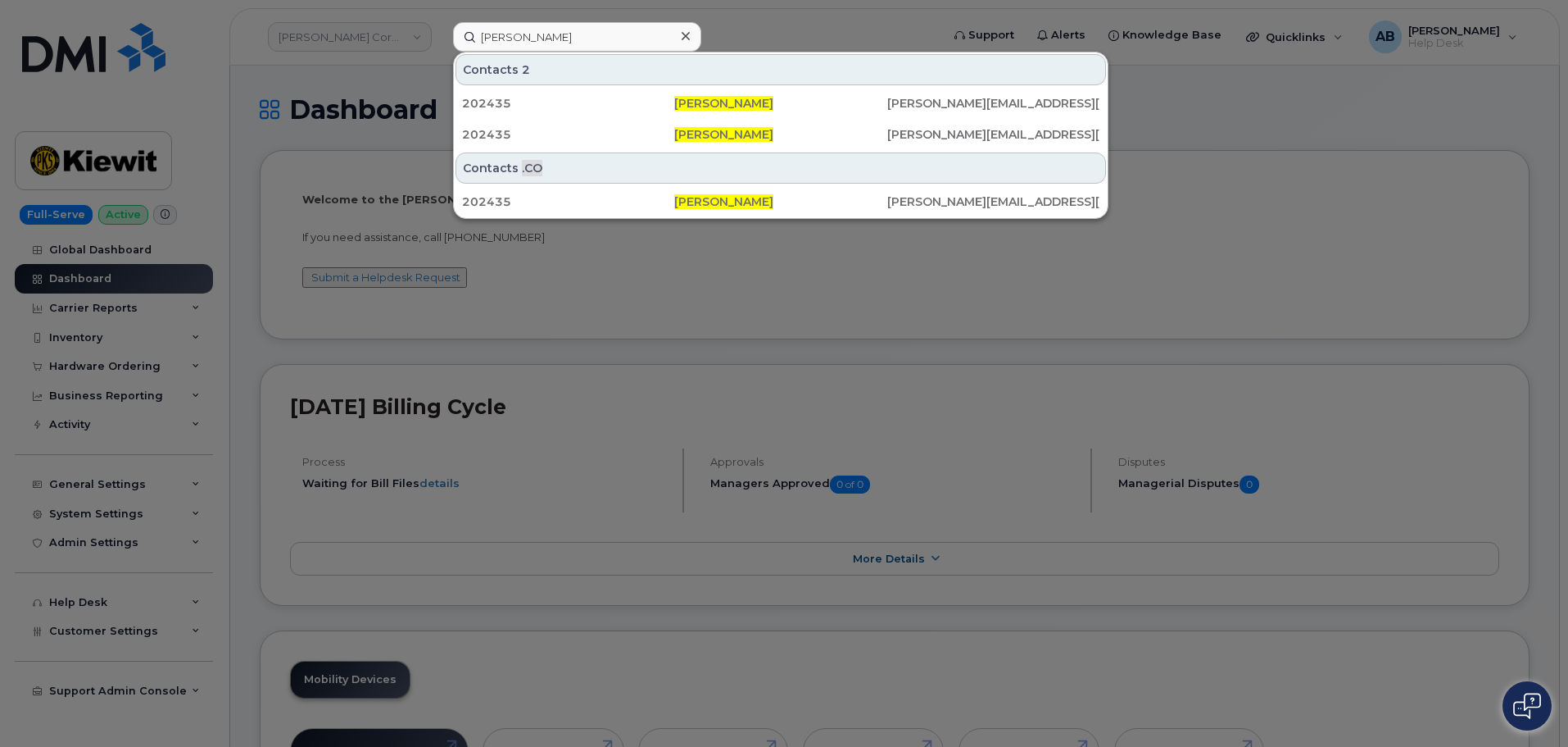
click at [370, 99] on div at bounding box center [784, 374] width 1568 height 747
click at [546, 34] on input "angela ziebell" at bounding box center [577, 36] width 248 height 29
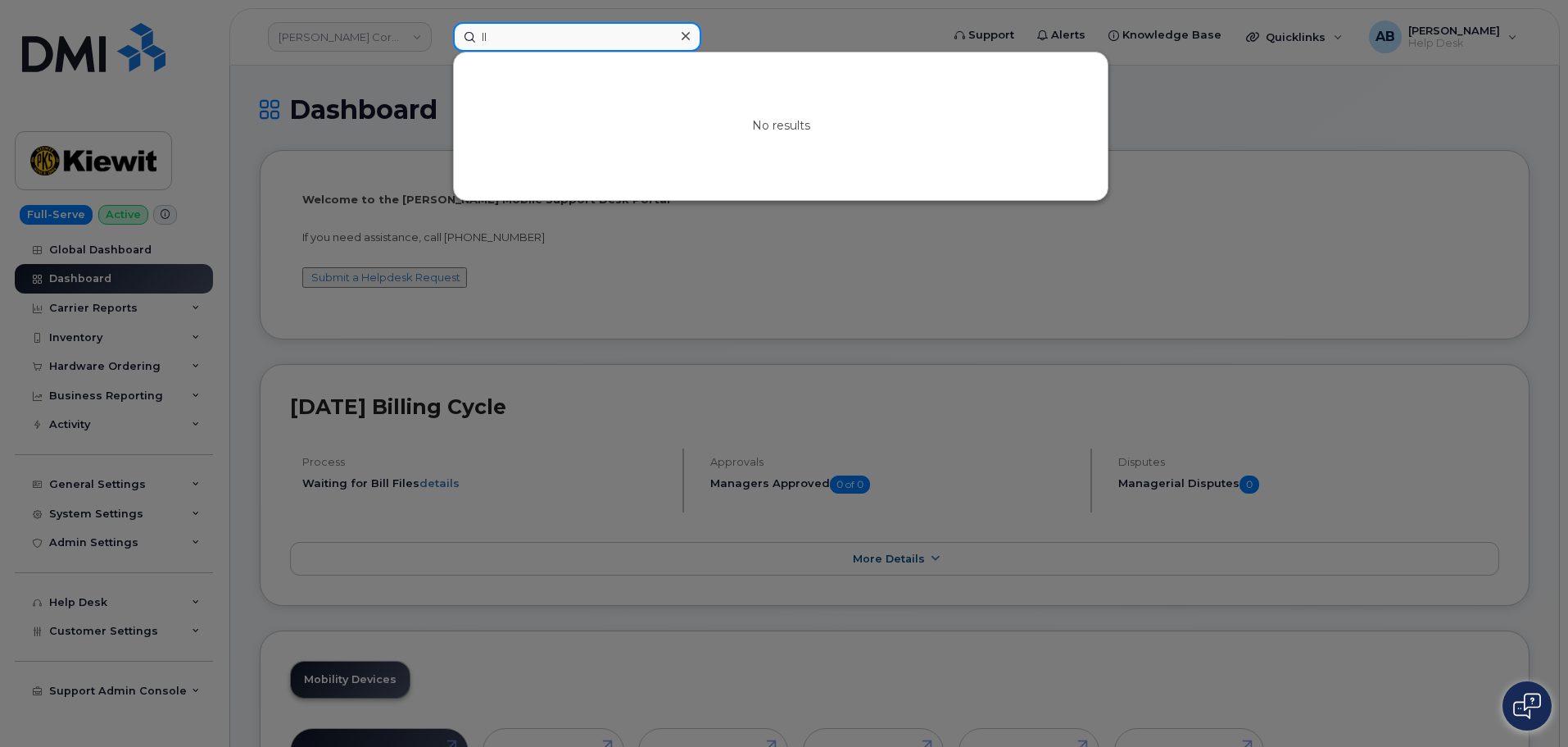
type input "l"
paste input "[PERSON_NAME]"
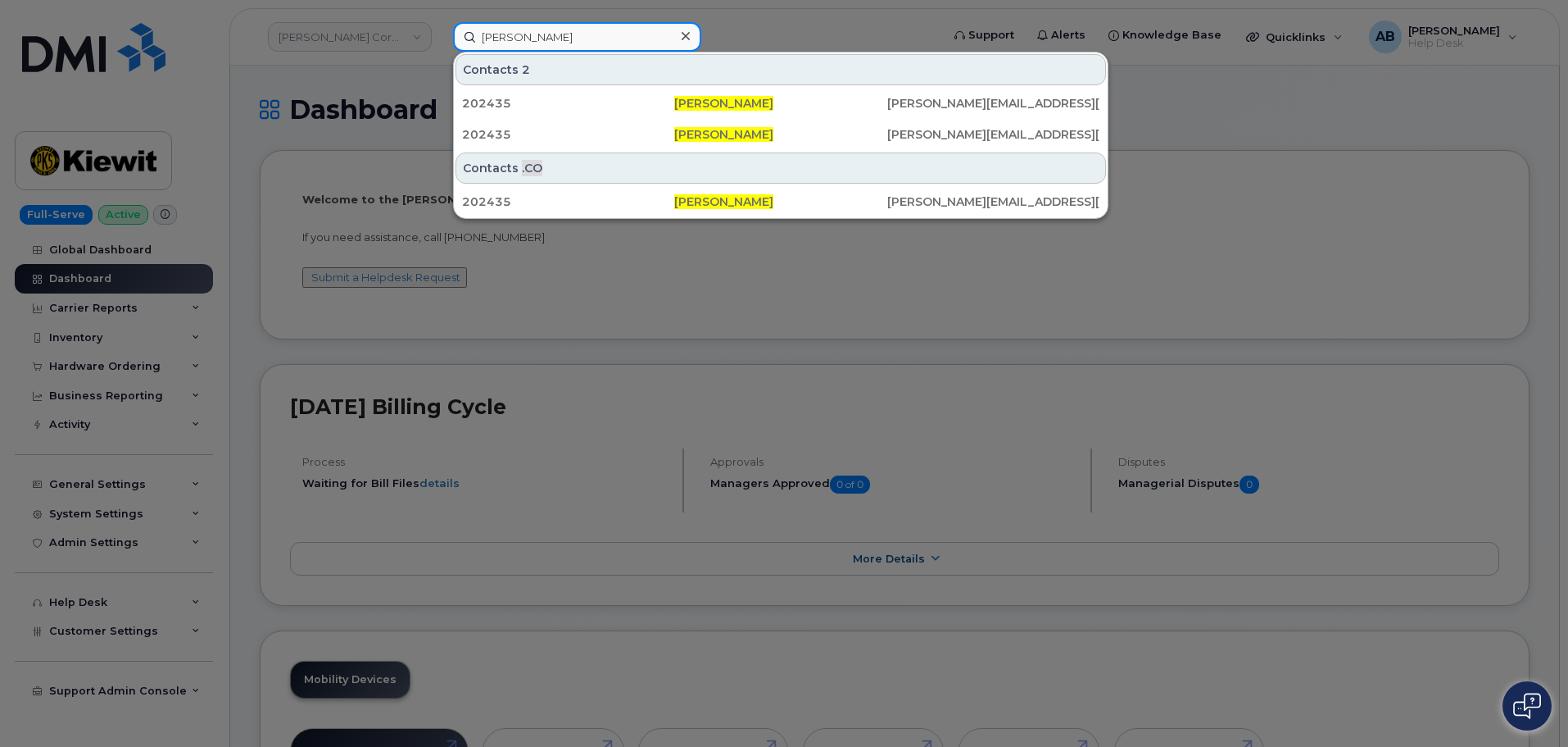
type input "[PERSON_NAME]"
click at [684, 38] on icon at bounding box center [685, 36] width 8 height 8
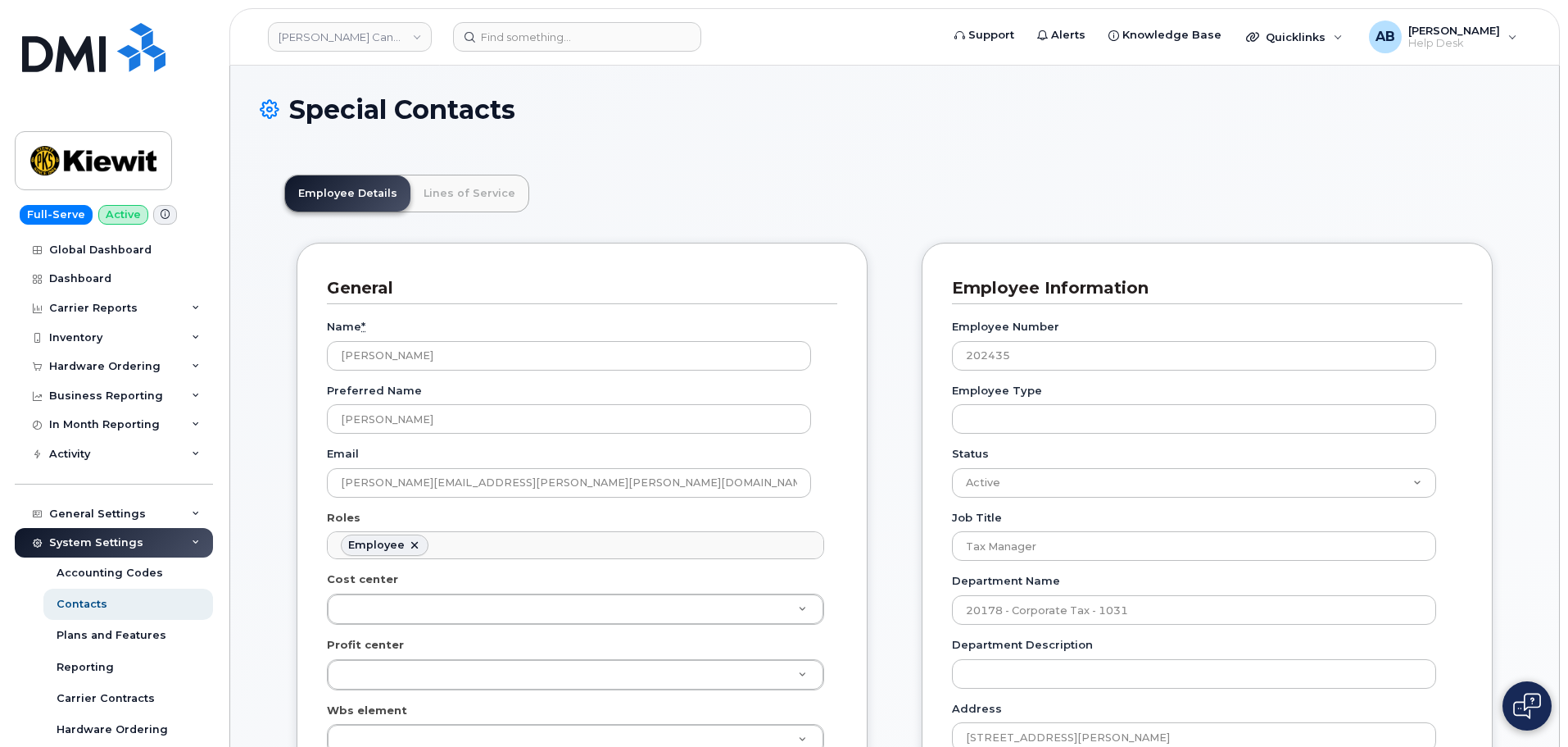
scroll to position [48, 0]
